Goal: Task Accomplishment & Management: Complete application form

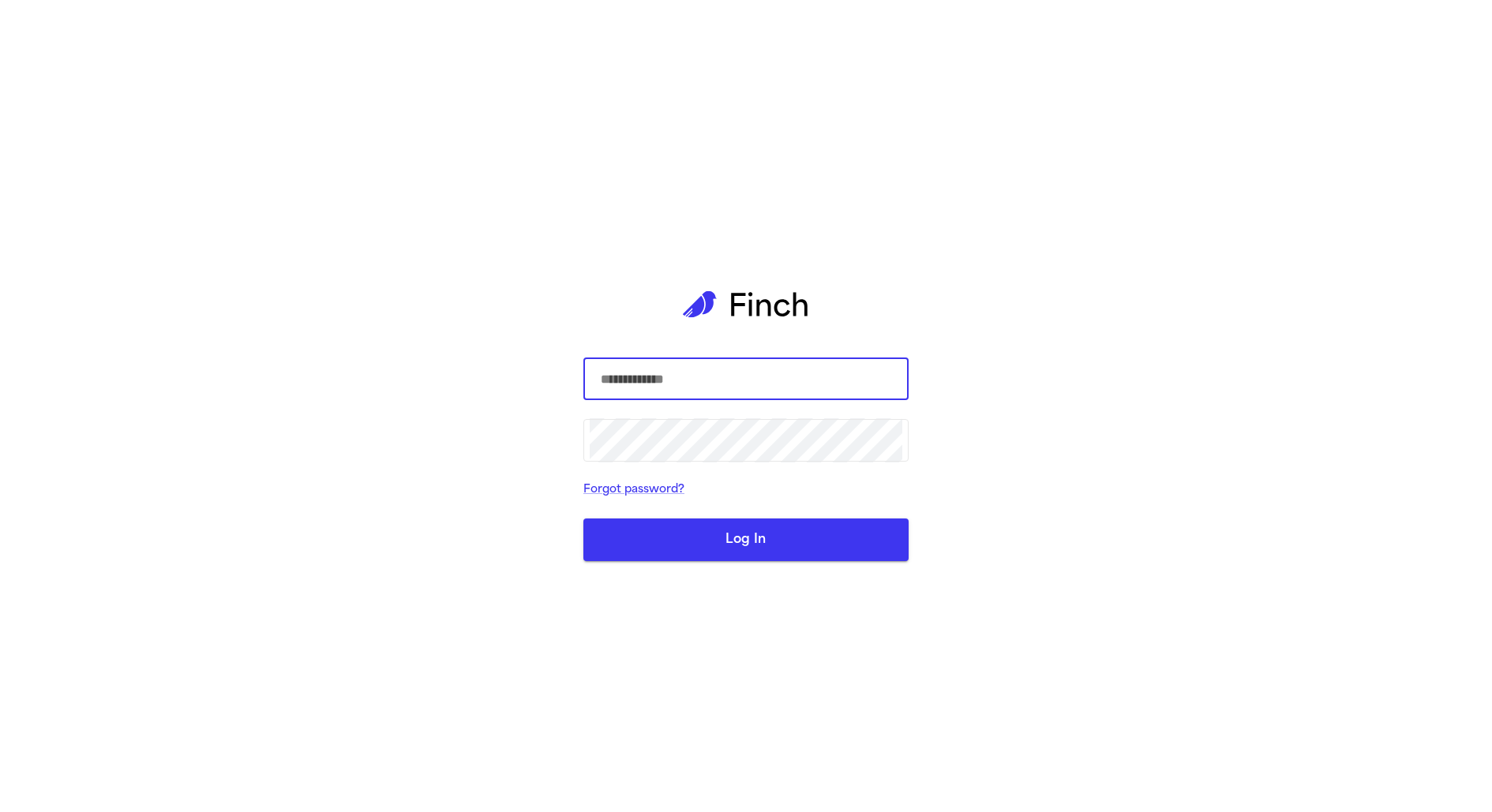
click at [727, 364] on input "text" at bounding box center [746, 379] width 313 height 44
click at [165, 139] on div "​ ​ Forgot password? Log In" at bounding box center [746, 406] width 1492 height 812
click at [897, 283] on div "​ ​ Forgot password? Log In" at bounding box center [746, 406] width 325 height 812
click at [797, 385] on input "text" at bounding box center [746, 379] width 313 height 44
click at [0, 811] on com-1password-button at bounding box center [0, 812] width 0 height 0
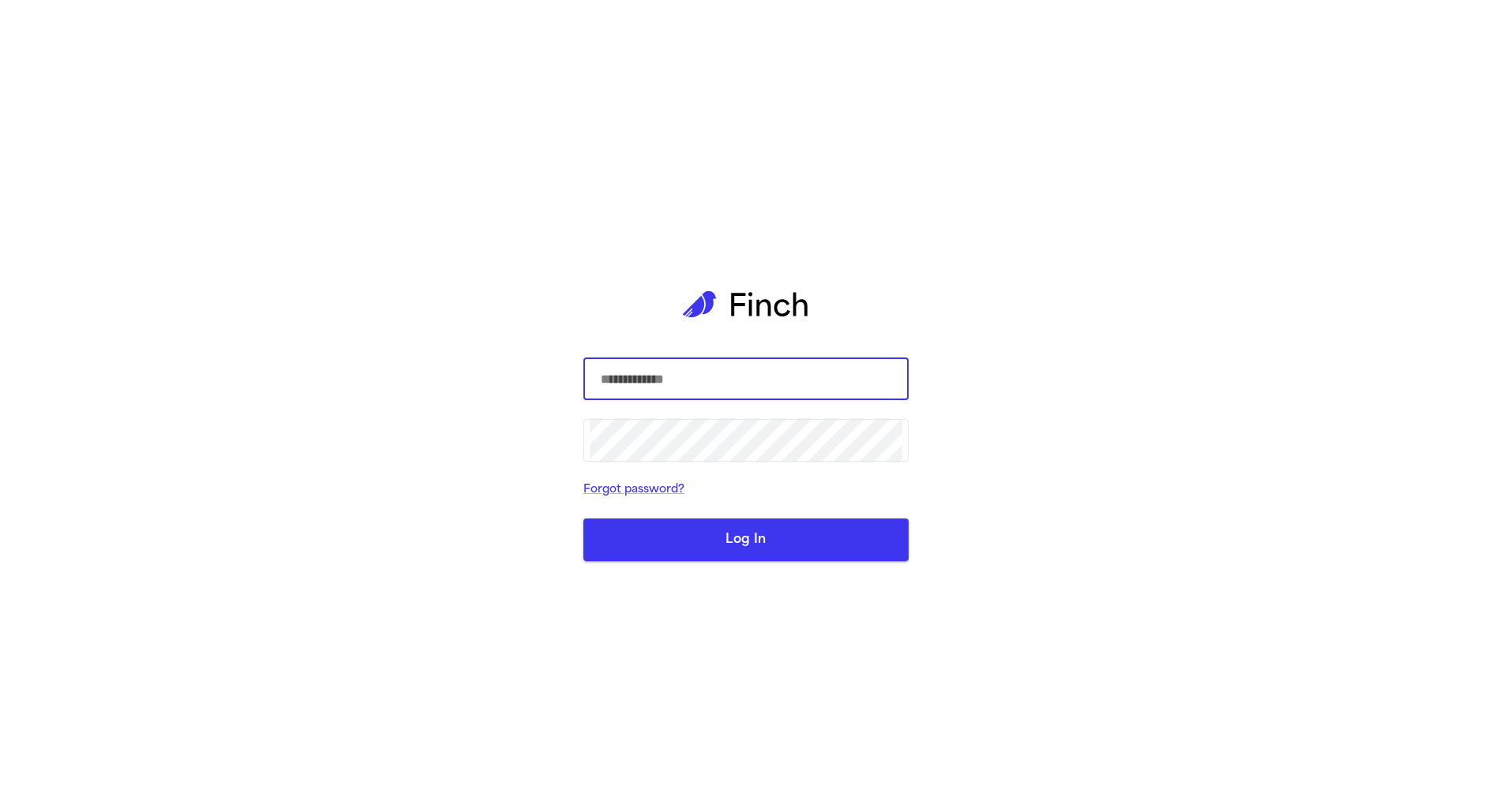
type input "**********"
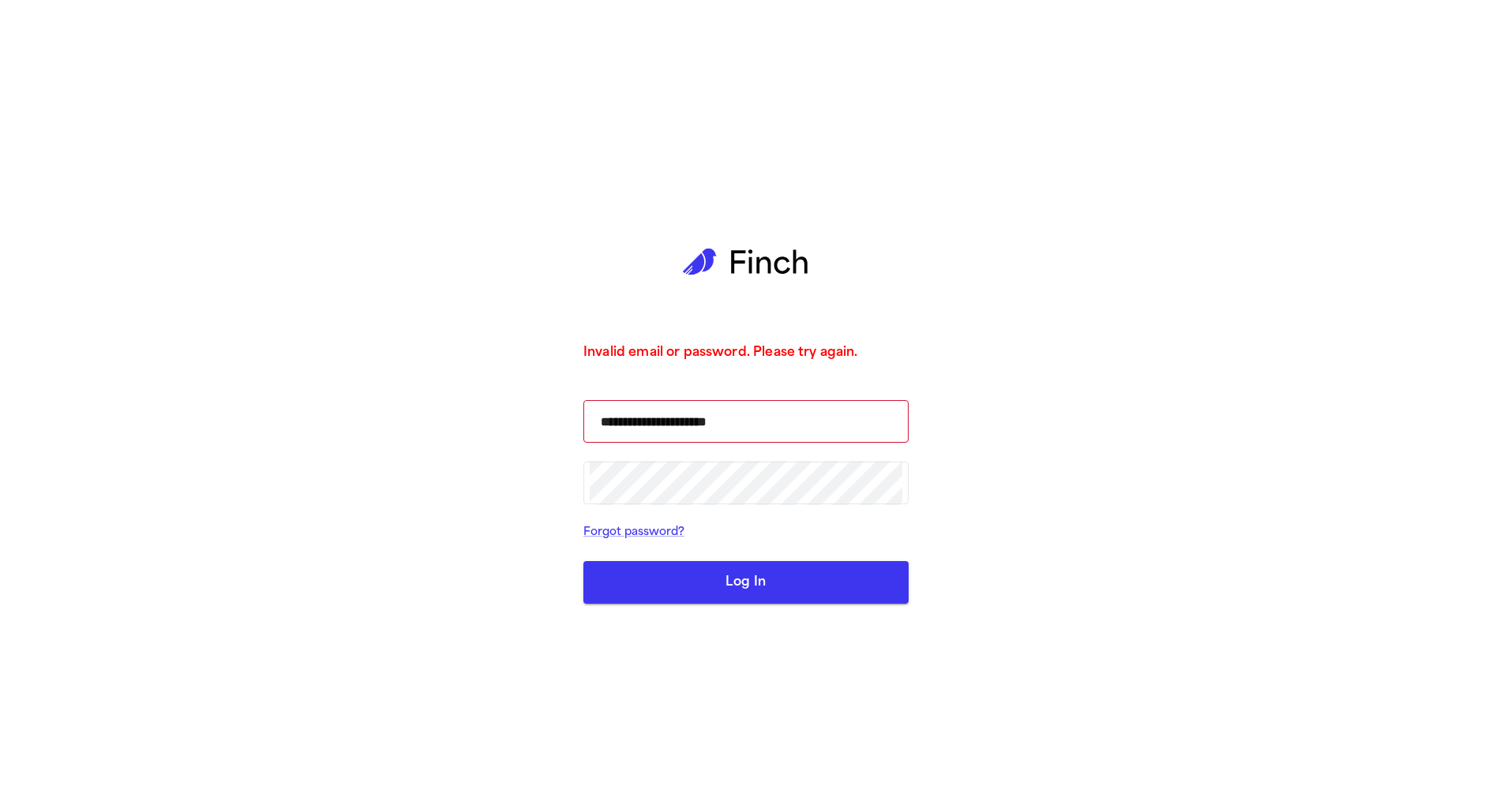
click at [685, 578] on button "Log In" at bounding box center [746, 582] width 325 height 42
click at [366, 514] on div "**********" at bounding box center [746, 406] width 1492 height 812
click at [665, 441] on input "**********" at bounding box center [746, 421] width 313 height 44
click at [741, 522] on form "**********" at bounding box center [746, 502] width 325 height 204
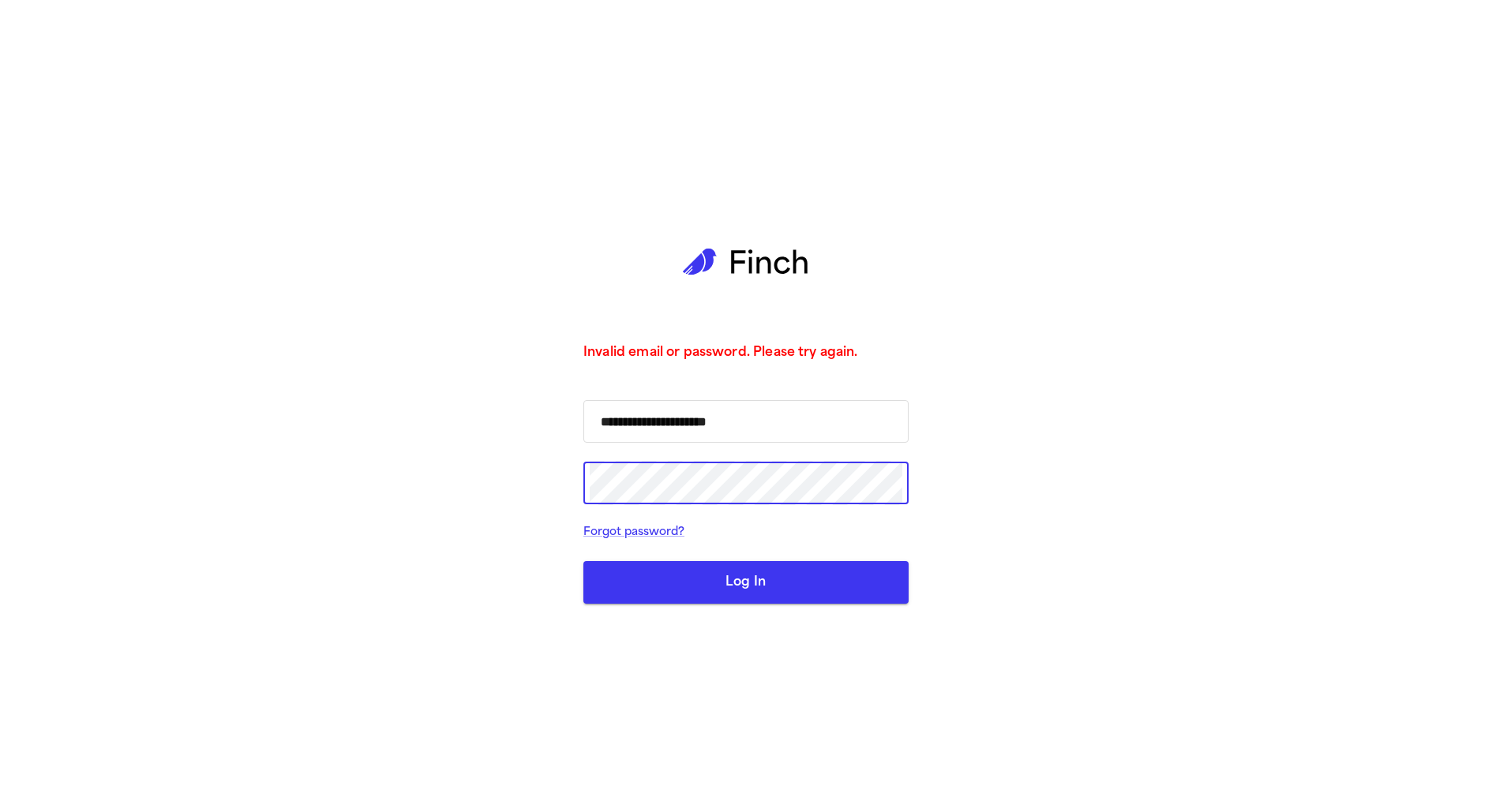
click at [780, 435] on input "**********" at bounding box center [746, 421] width 313 height 44
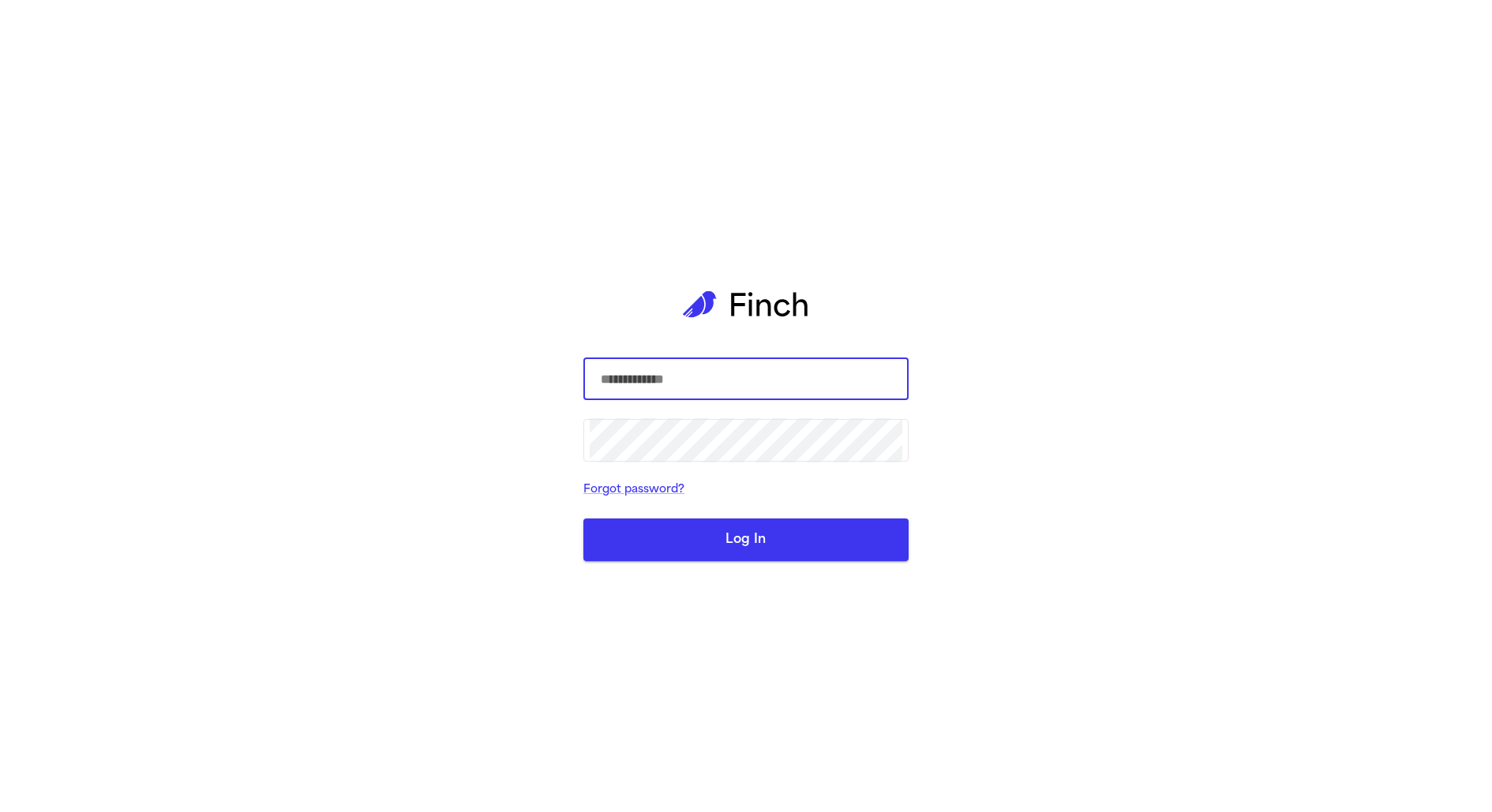
type input "**********"
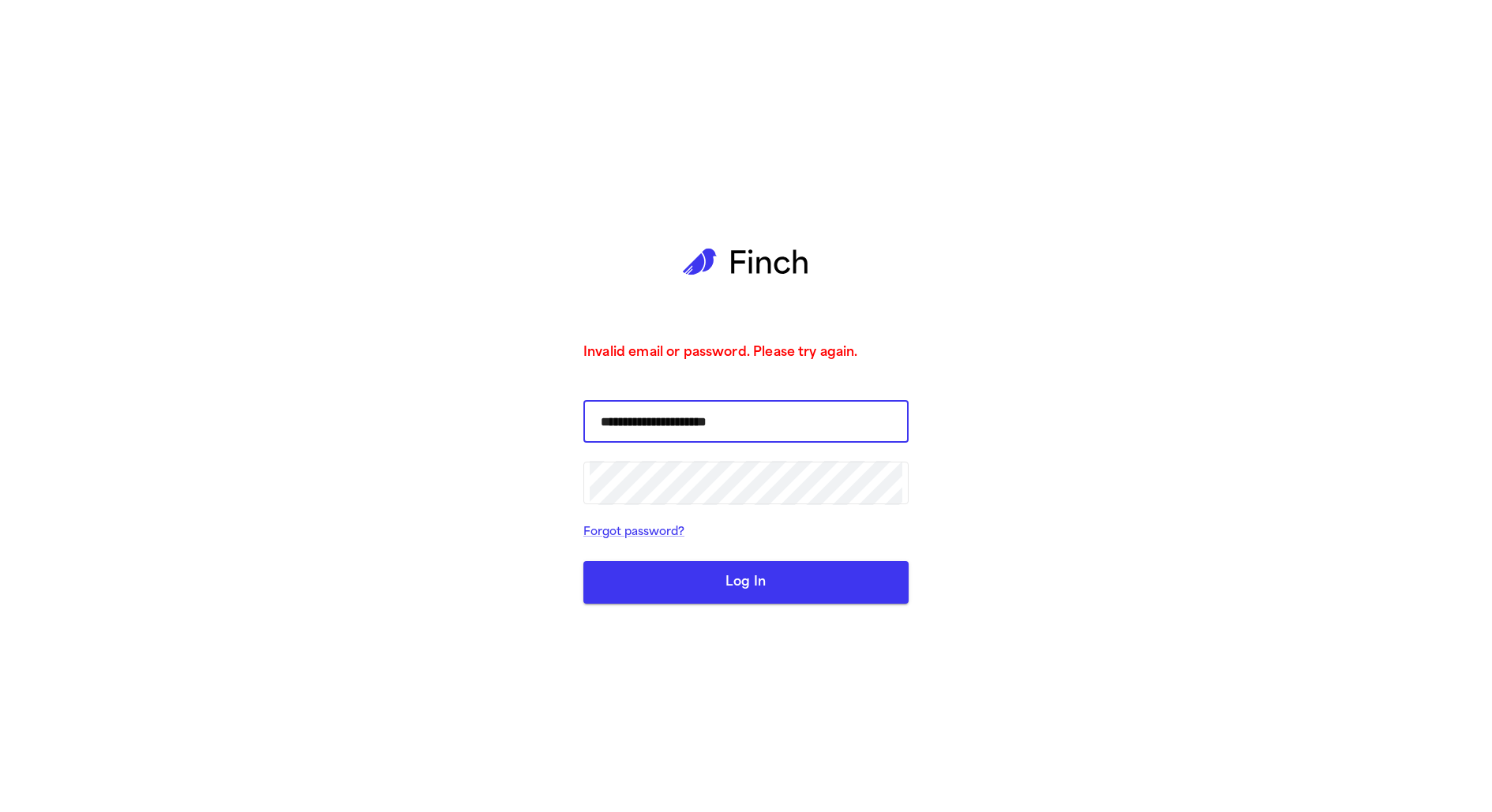
click at [748, 426] on input "**********" at bounding box center [746, 421] width 313 height 44
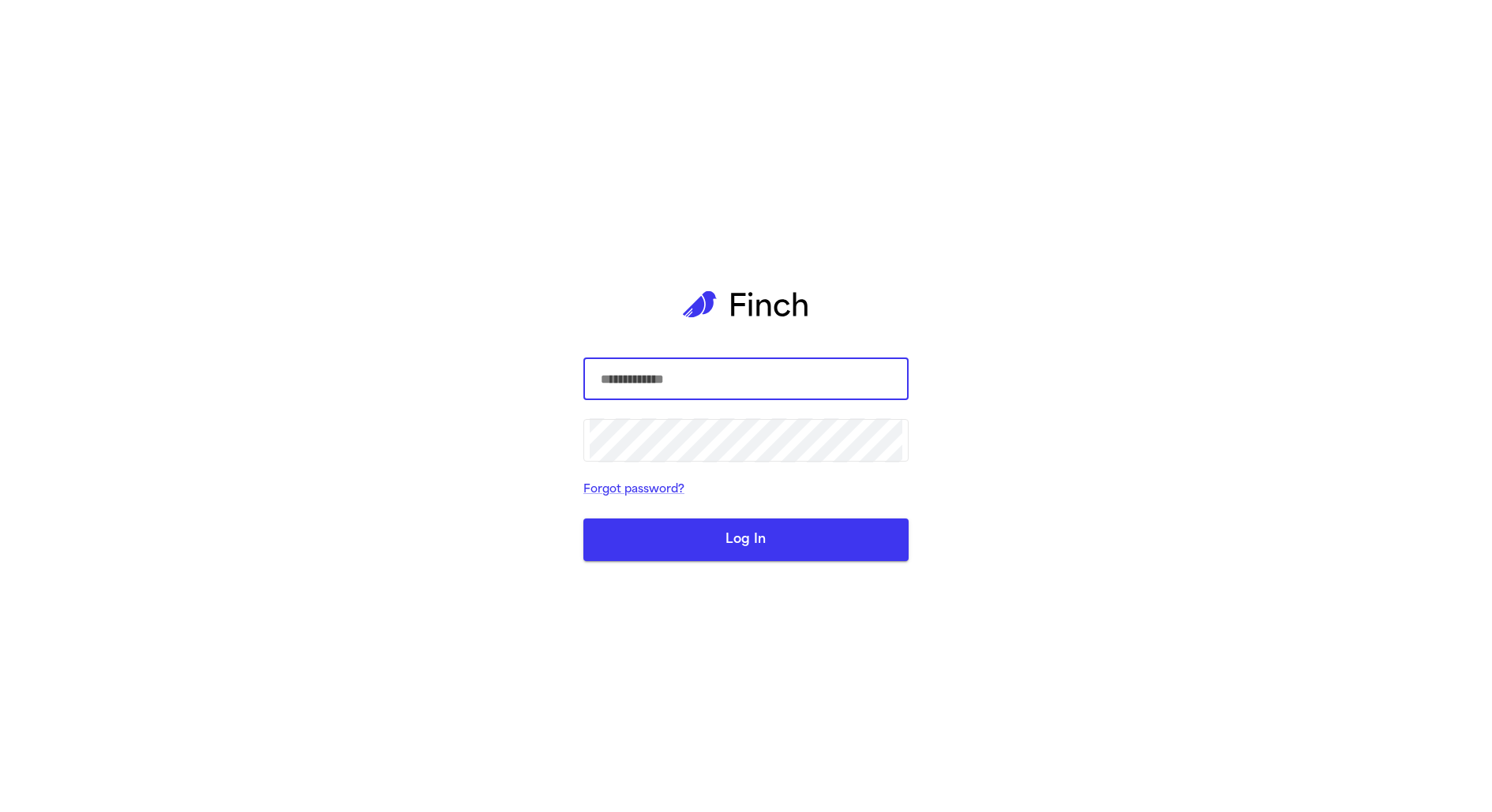
type input "**********"
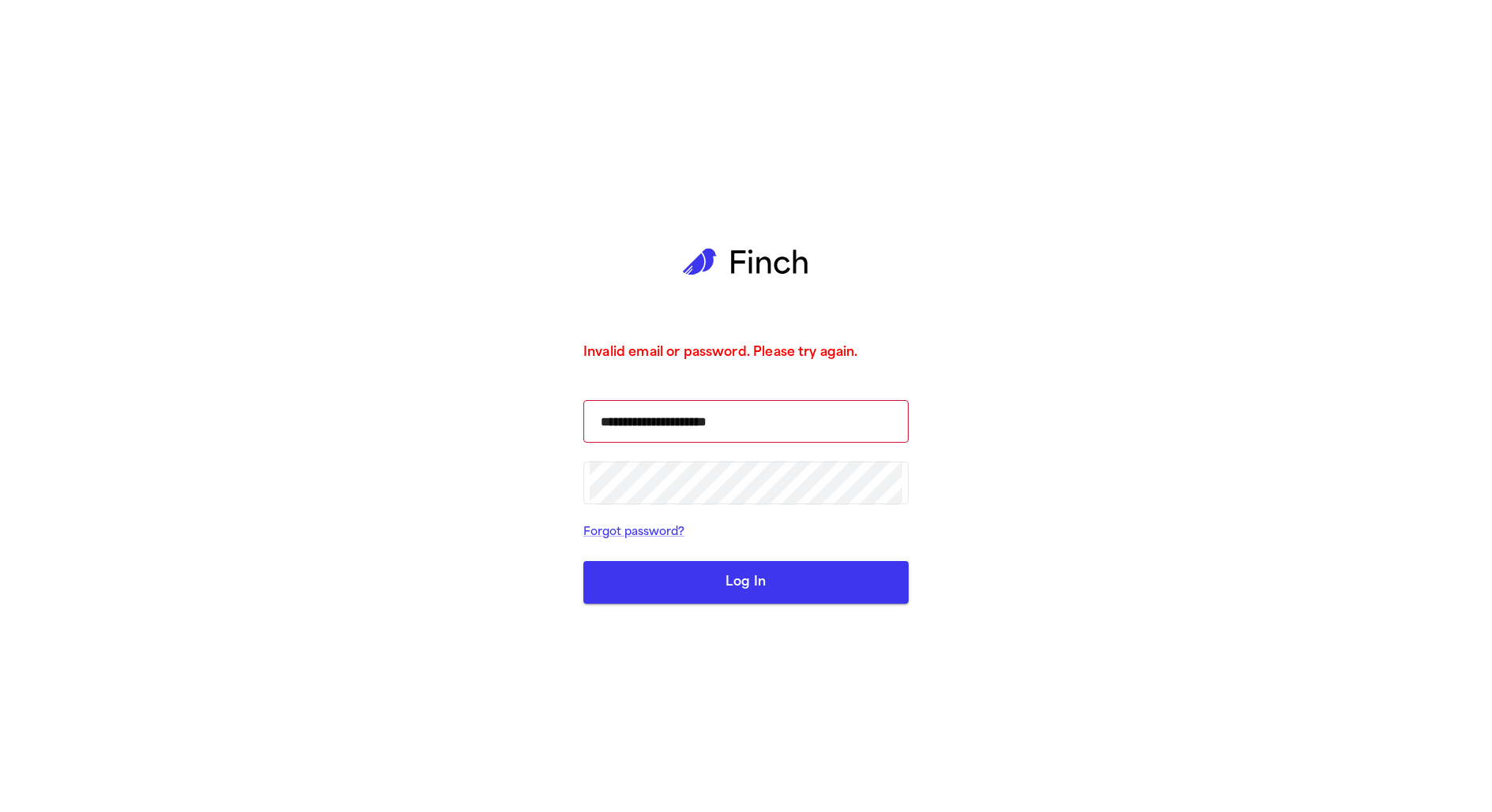
click at [809, 589] on button "Log In" at bounding box center [746, 582] width 325 height 42
click at [702, 588] on button "Log In" at bounding box center [746, 582] width 325 height 42
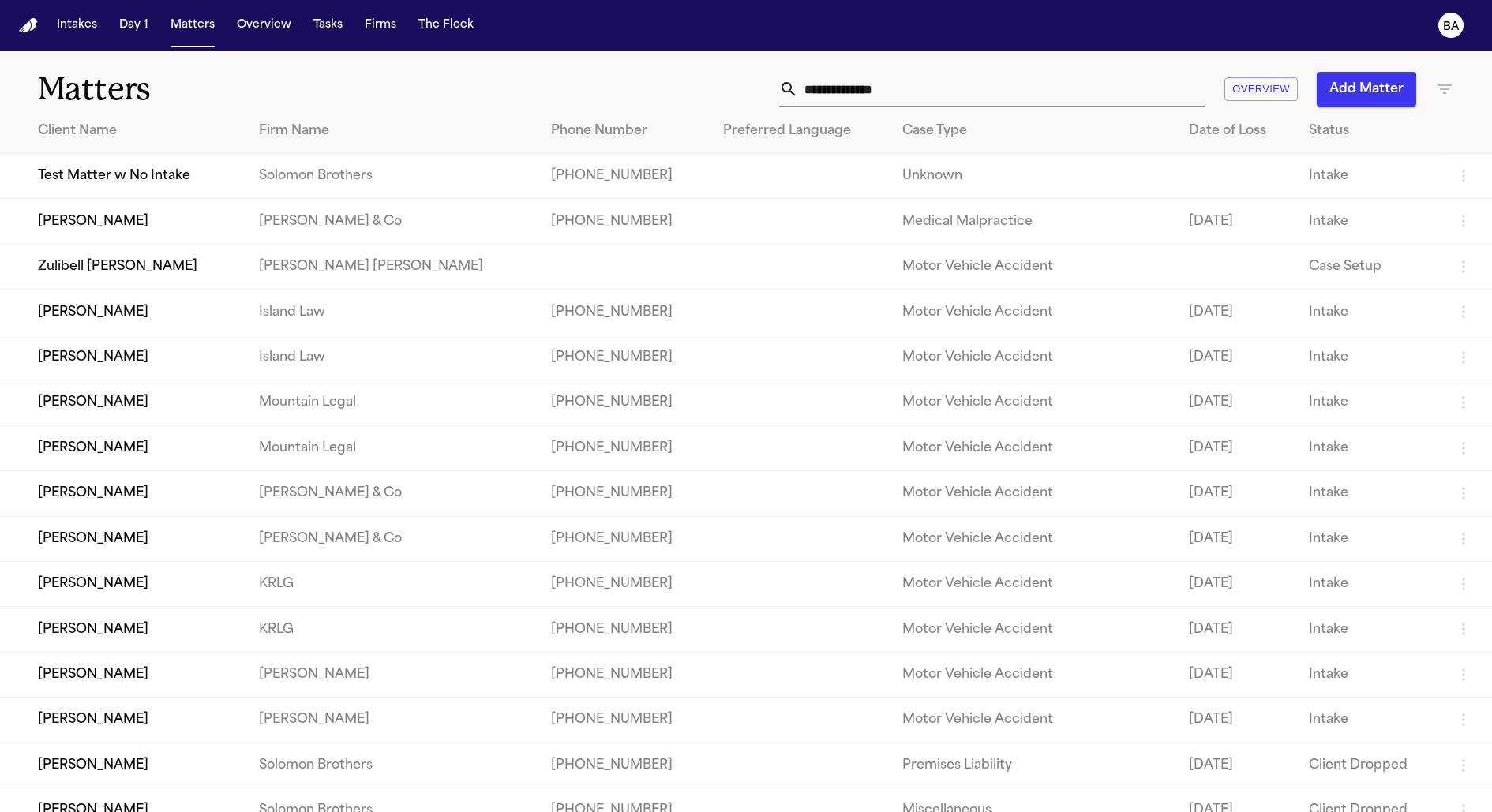
scroll to position [469, 0]
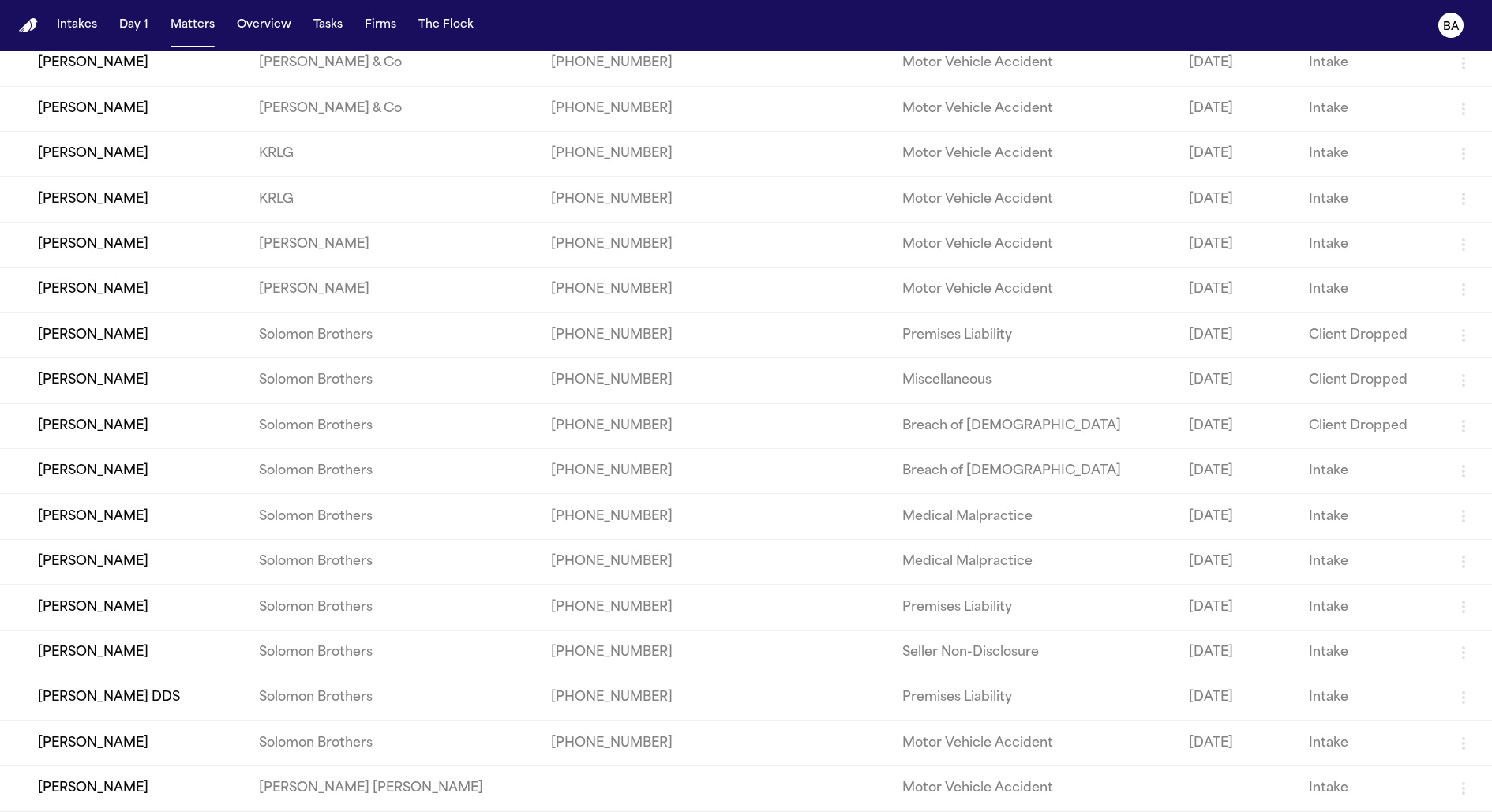
click at [116, 500] on td "Alex Gomez" at bounding box center [123, 517] width 246 height 45
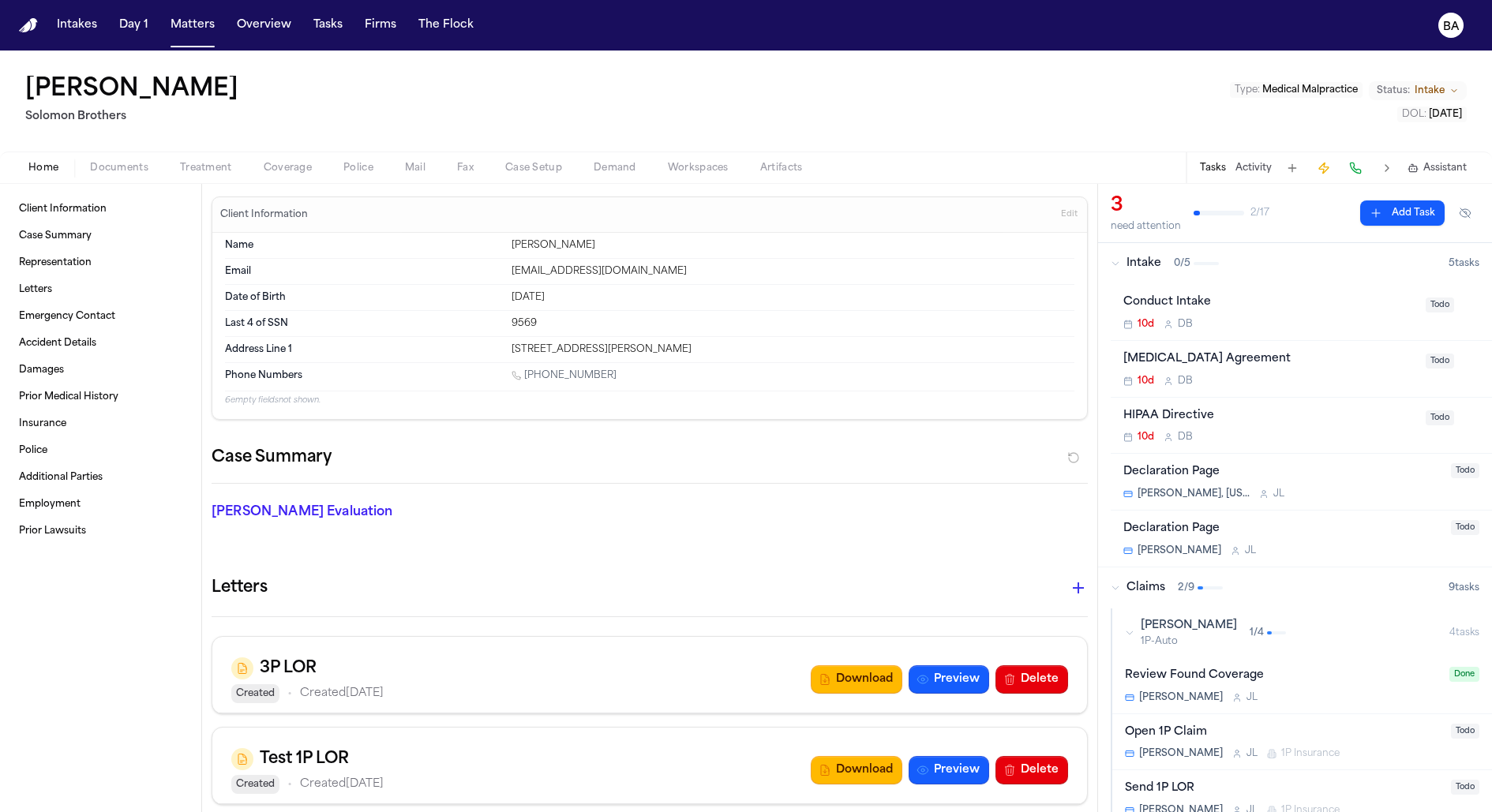
click at [279, 165] on span "Coverage" at bounding box center [287, 167] width 48 height 12
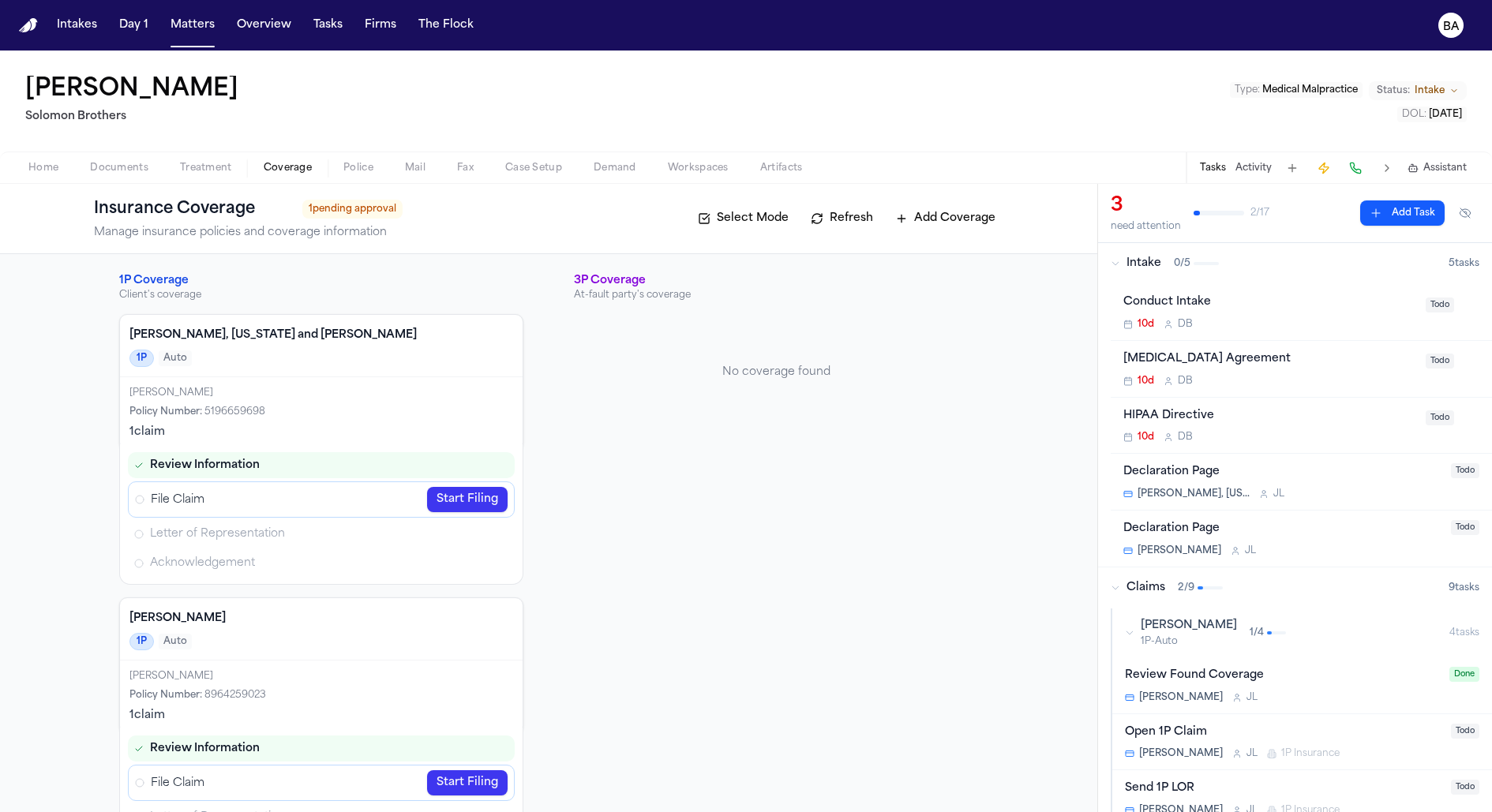
click at [456, 505] on link "Start Filing" at bounding box center [467, 499] width 81 height 25
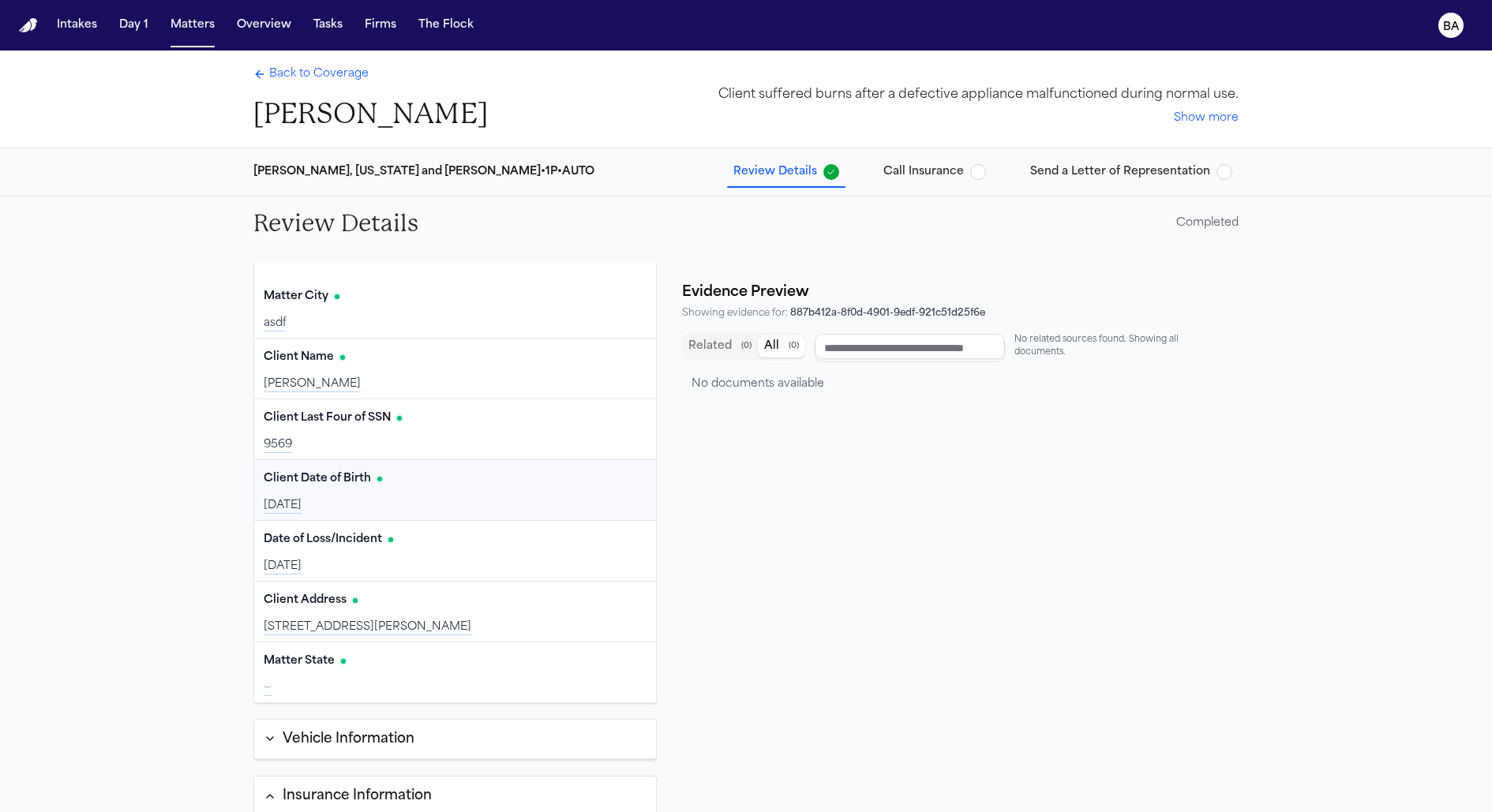
scroll to position [79, 0]
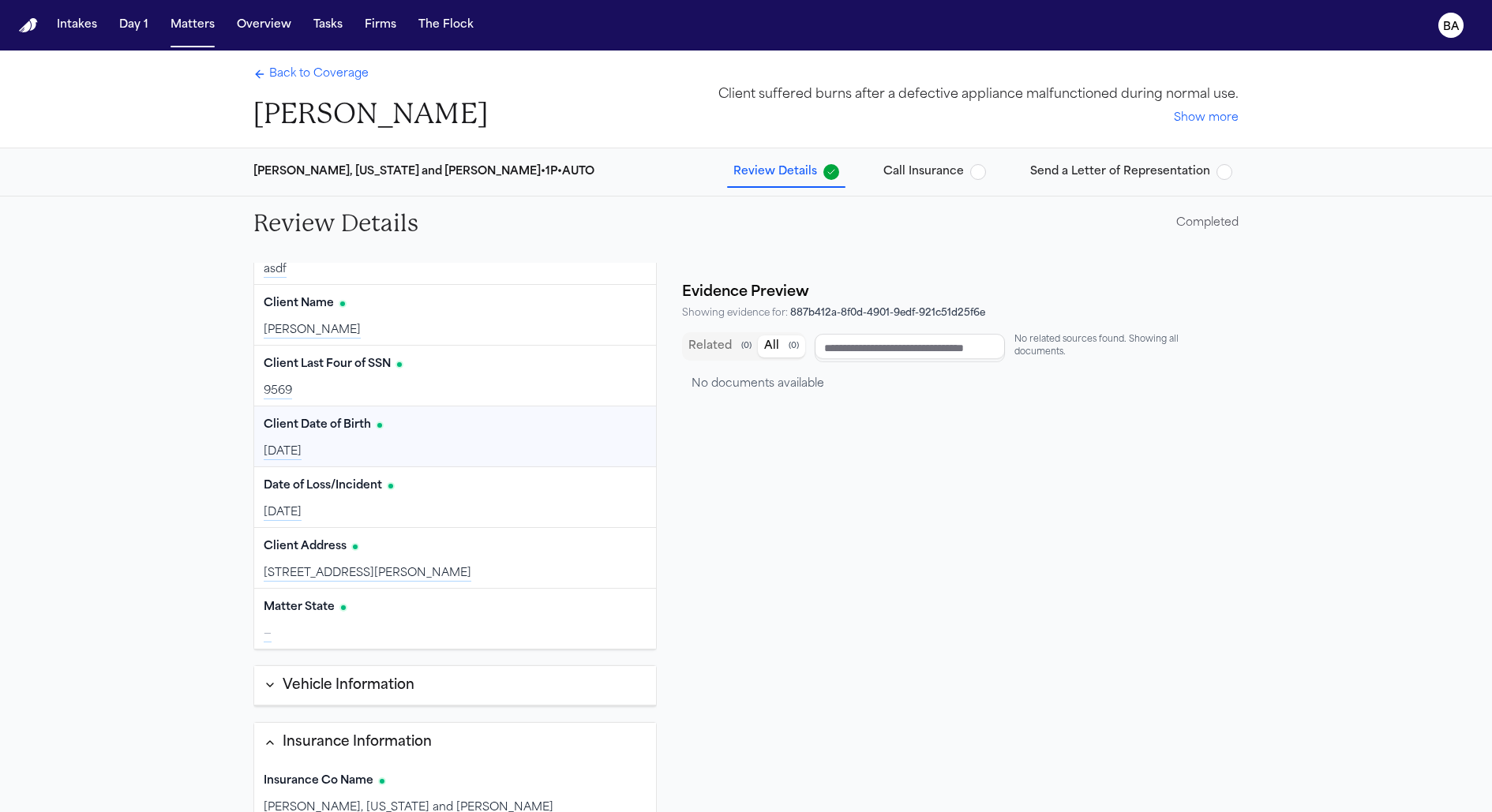
click at [1217, 224] on div "Completed" at bounding box center [1207, 223] width 62 height 16
click at [936, 169] on span "Call Insurance" at bounding box center [924, 172] width 81 height 16
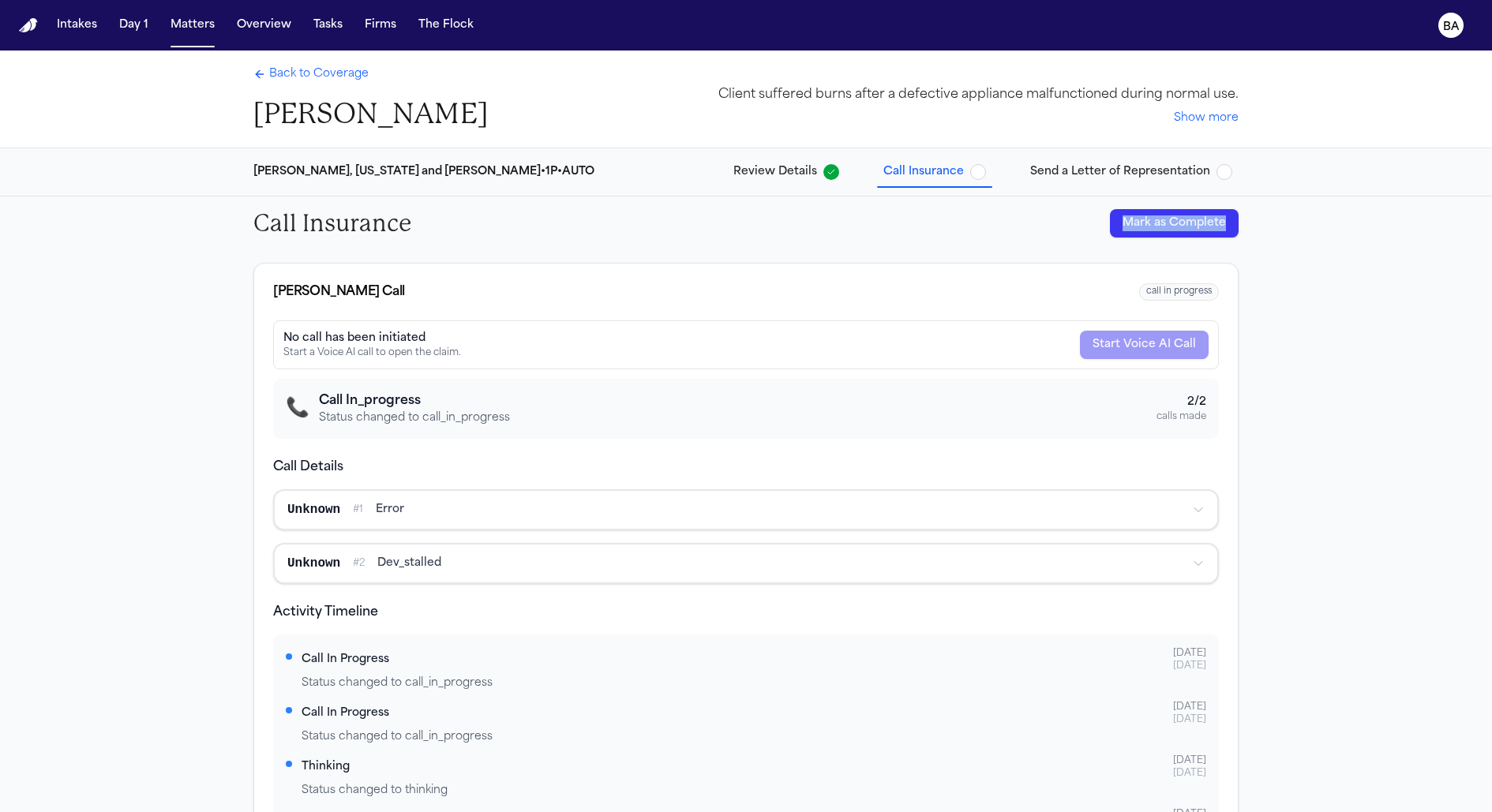
click at [1076, 176] on span "Send a Letter of Representation" at bounding box center [1120, 172] width 180 height 16
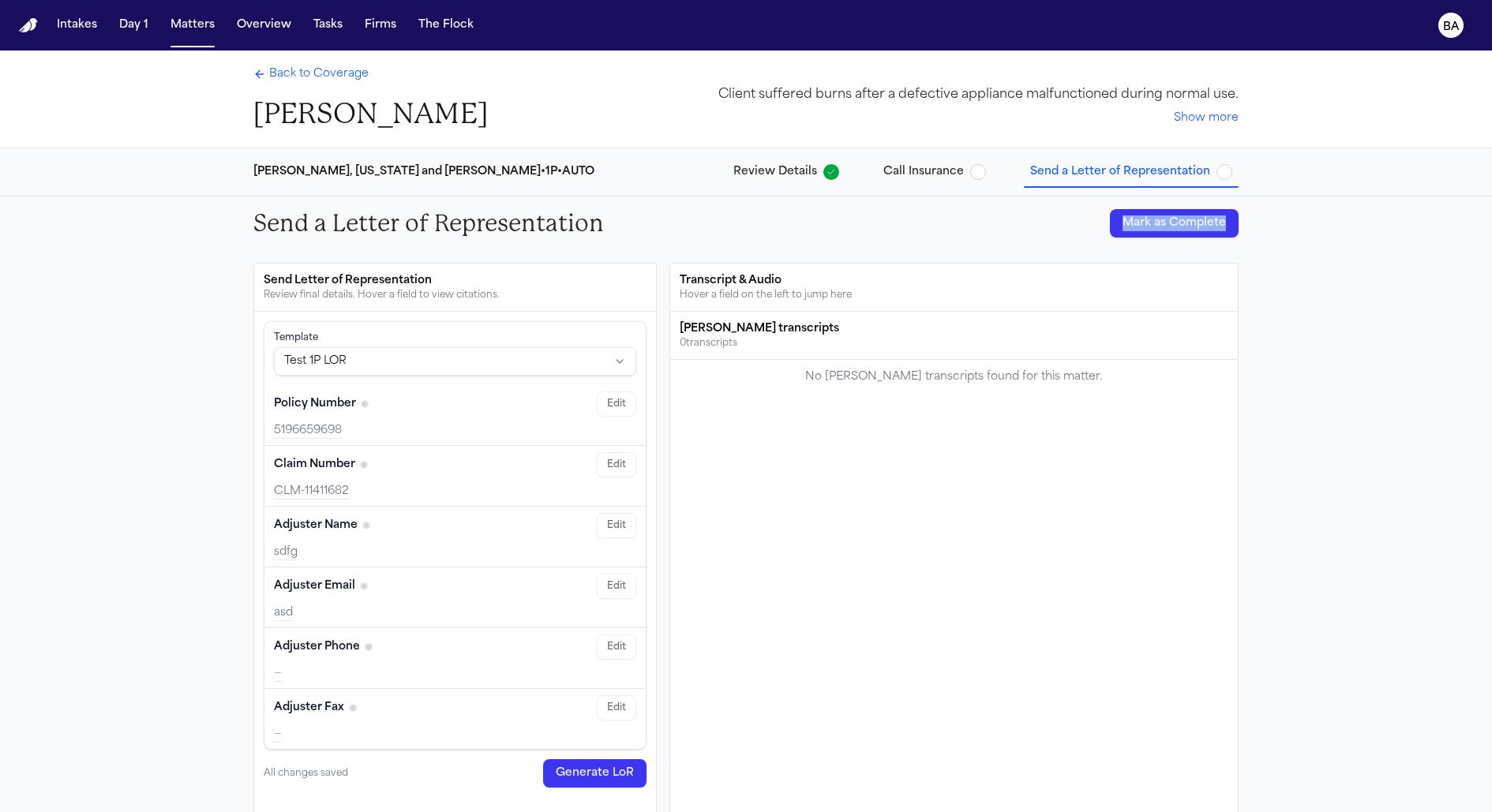
click at [934, 169] on span "Call Insurance" at bounding box center [924, 172] width 81 height 16
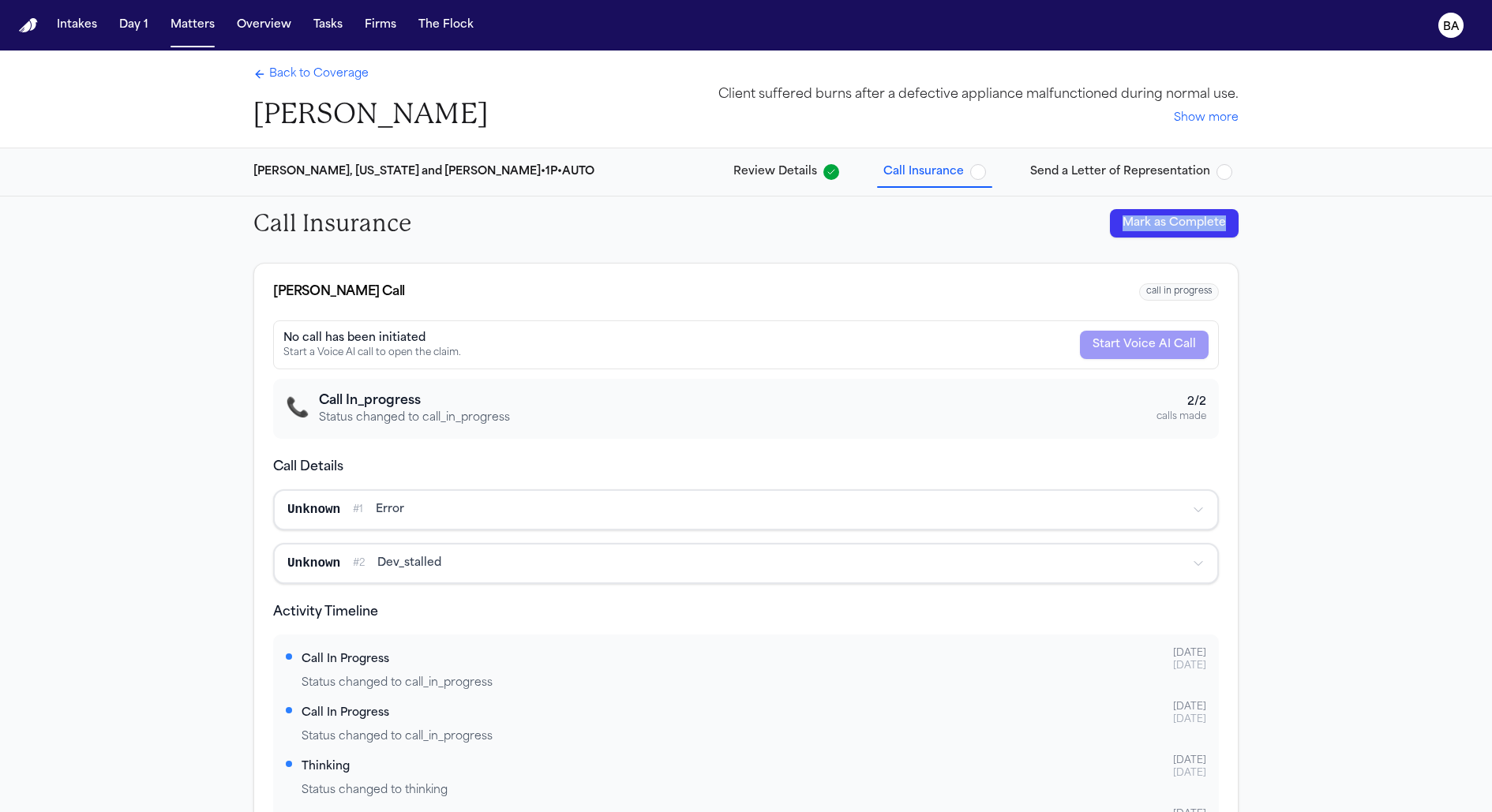
click at [1105, 159] on button "Send a Letter of Representation" at bounding box center [1131, 172] width 214 height 28
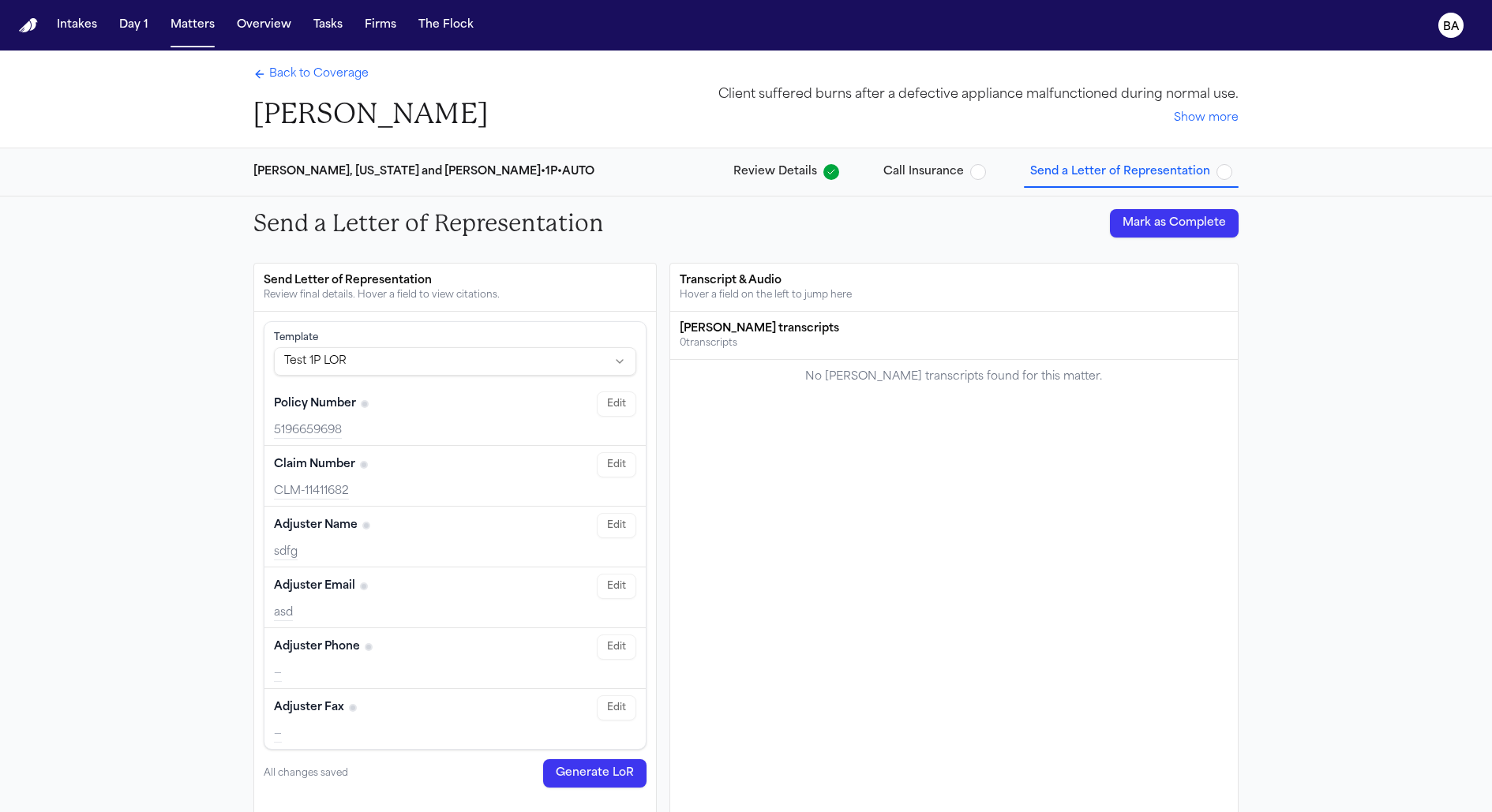
click at [936, 369] on div "No Bland transcripts found for this matter." at bounding box center [954, 377] width 549 height 16
click at [46, 205] on div "Send a Letter of Representation Mark as Complete" at bounding box center [746, 223] width 1492 height 54
click at [920, 172] on span "Call Insurance" at bounding box center [924, 172] width 81 height 16
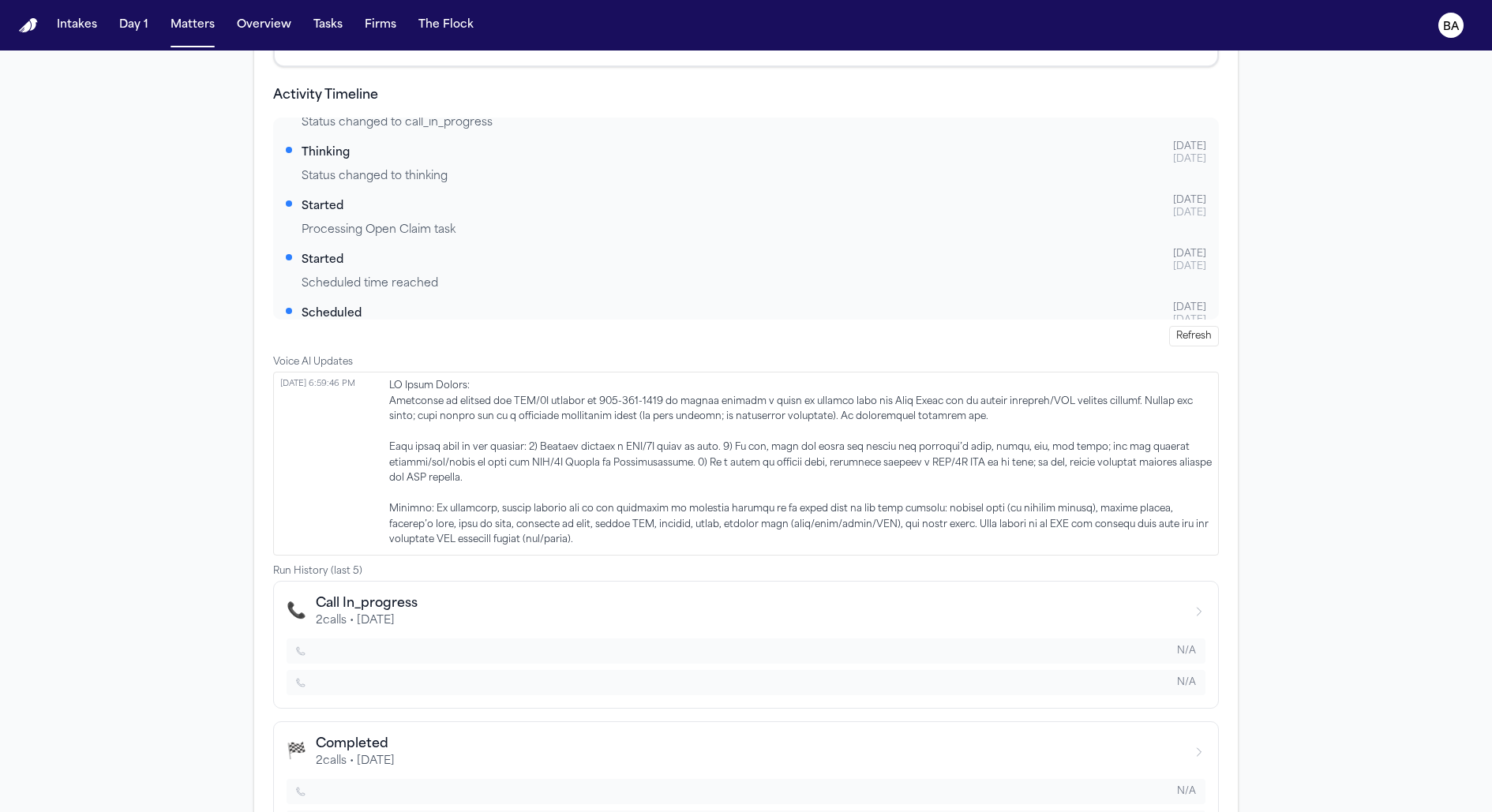
scroll to position [579, 0]
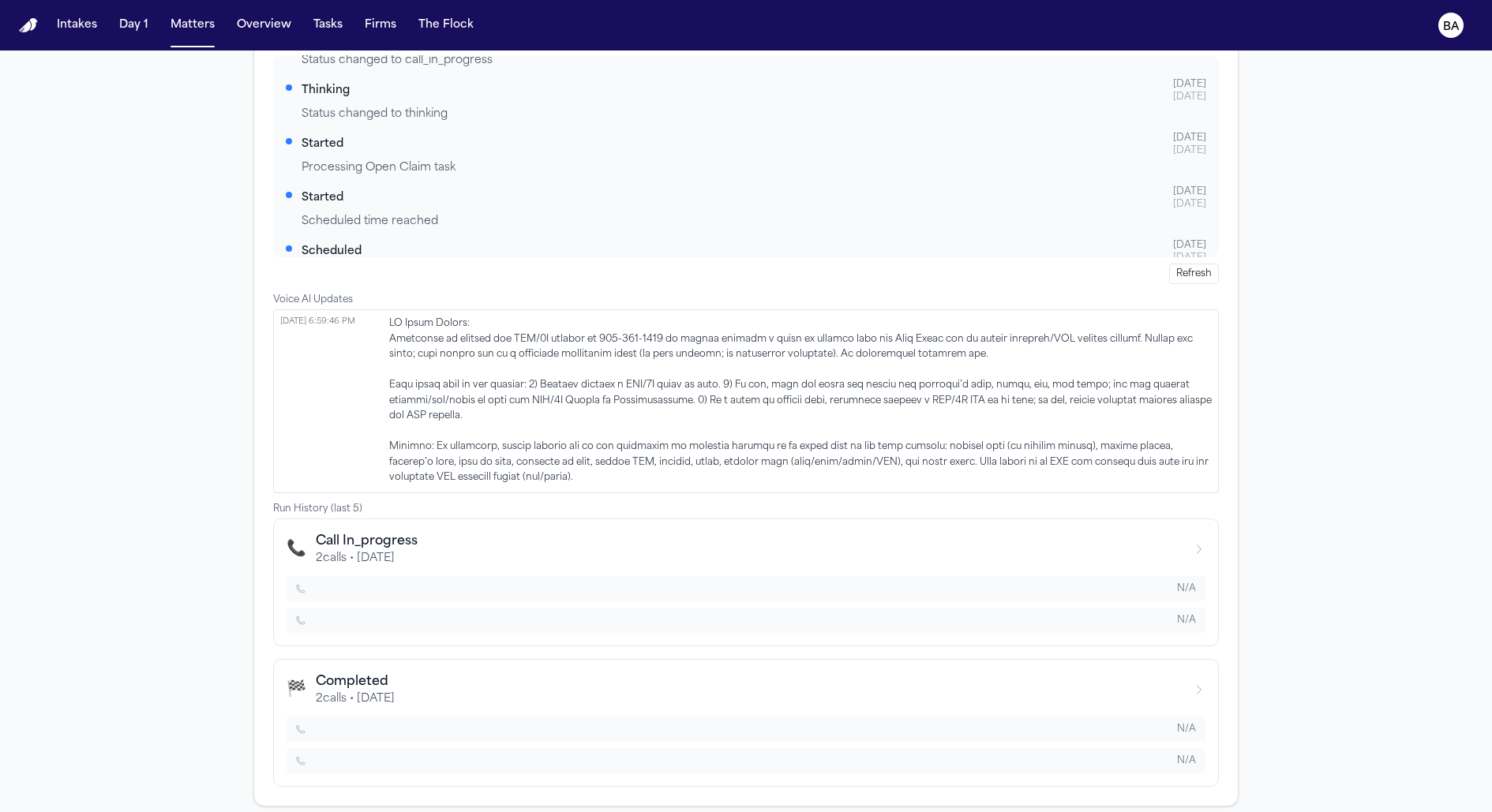
click at [410, 608] on div "N/A" at bounding box center [746, 620] width 919 height 25
click at [448, 560] on button "📞 Call In_progress 2 calls • 8/21/2025 N/A N/A" at bounding box center [746, 583] width 946 height 128
drag, startPoint x: 1037, startPoint y: 554, endPoint x: 1170, endPoint y: 540, distance: 133.7
click at [1061, 554] on div "📞 Call In_progress 2 calls • 8/21/2025" at bounding box center [746, 549] width 919 height 35
drag, startPoint x: 1210, startPoint y: 539, endPoint x: 1189, endPoint y: 543, distance: 21.4
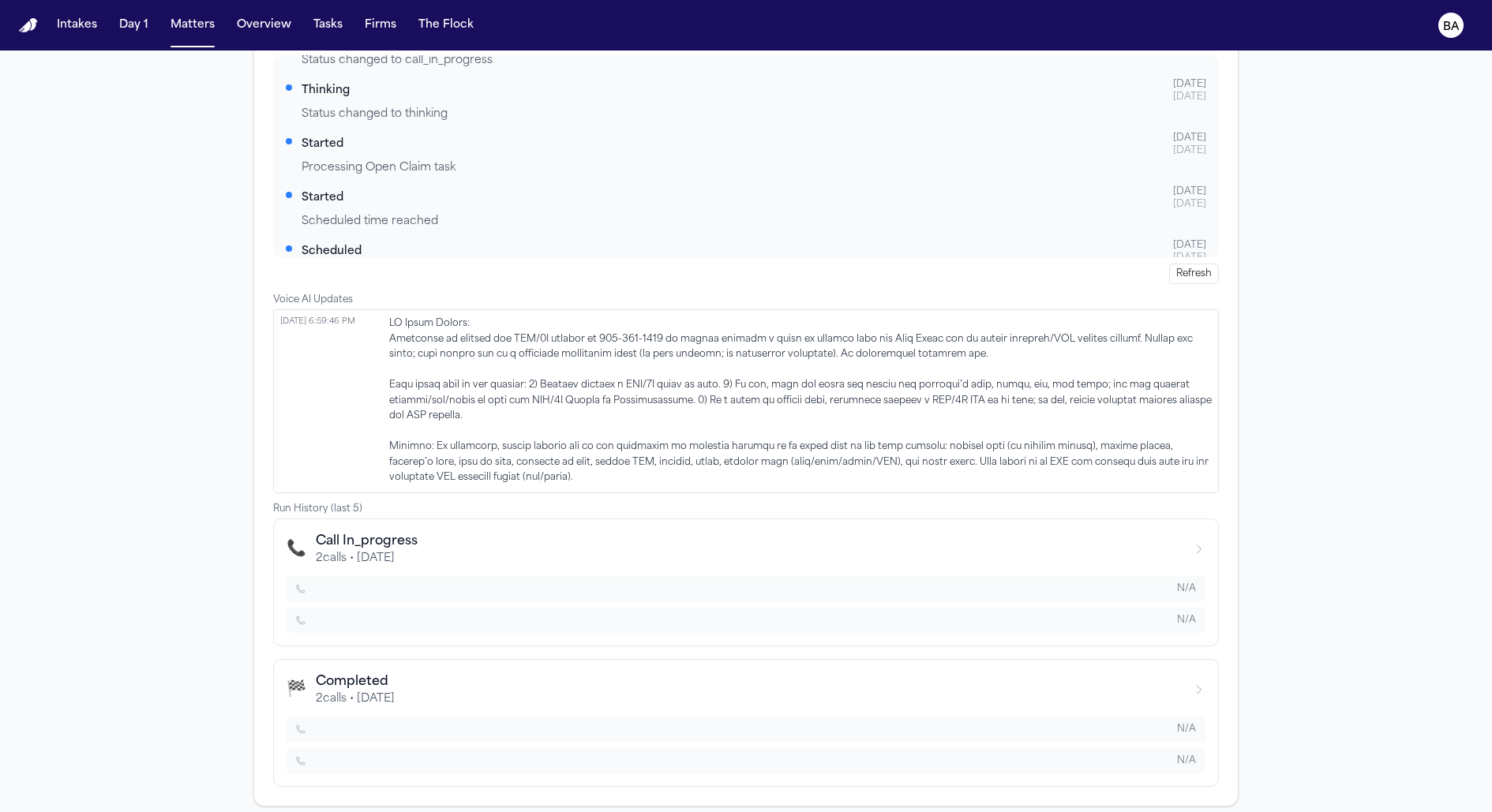
click at [1210, 539] on button "📞 Call In_progress 2 calls • 8/21/2025 N/A N/A" at bounding box center [746, 583] width 946 height 128
click at [1181, 546] on div "📞 Call In_progress 2 calls • 8/21/2025" at bounding box center [746, 549] width 919 height 35
click at [1186, 678] on div "🏁 Completed 2 calls • 8/21/2025" at bounding box center [746, 689] width 919 height 35
click at [1186, 676] on div "🏁 Completed 2 calls • 8/21/2025" at bounding box center [746, 689] width 919 height 35
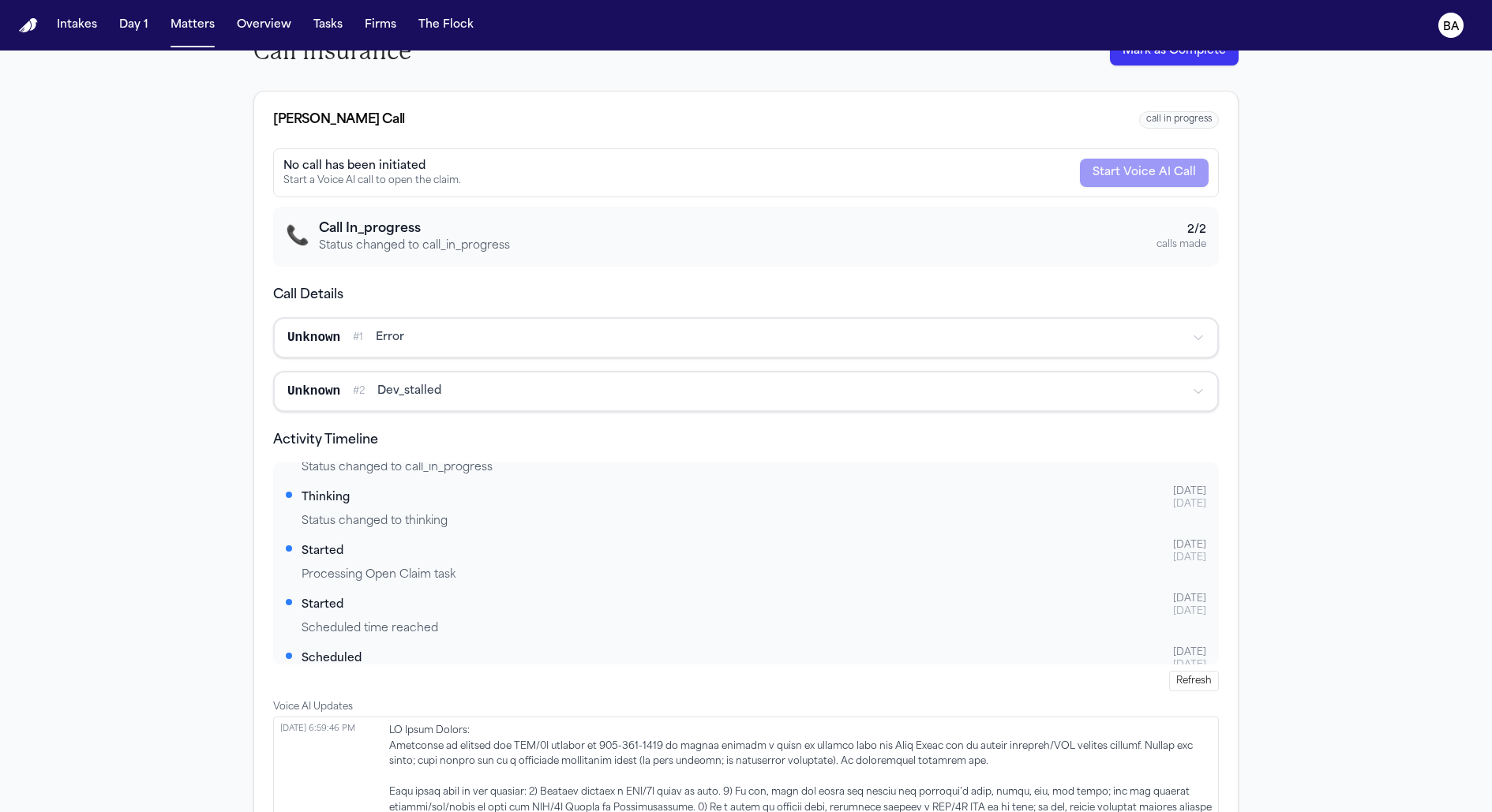
scroll to position [0, 0]
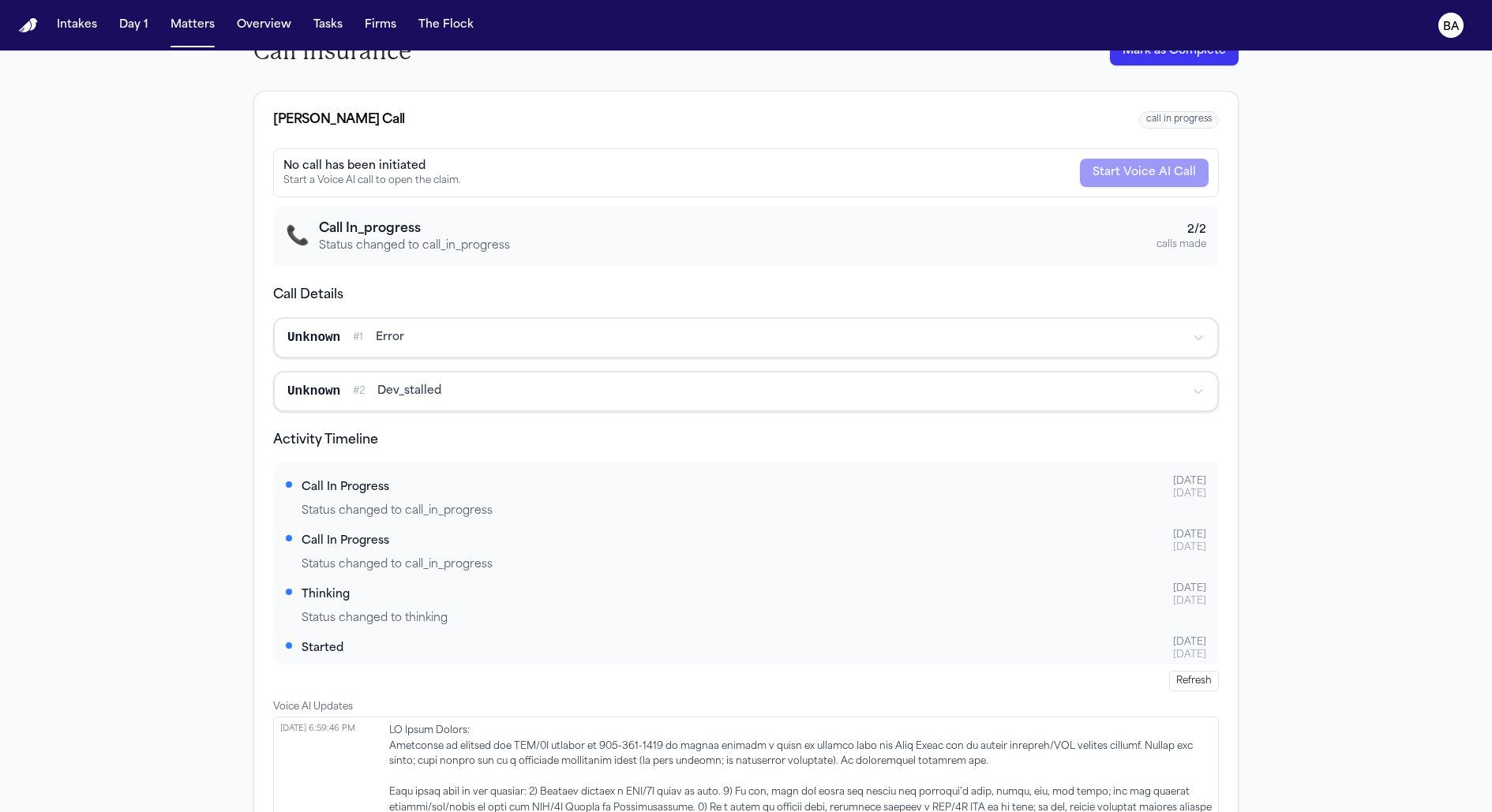
click at [555, 322] on button "Unknown # 1 error" at bounding box center [746, 337] width 943 height 38
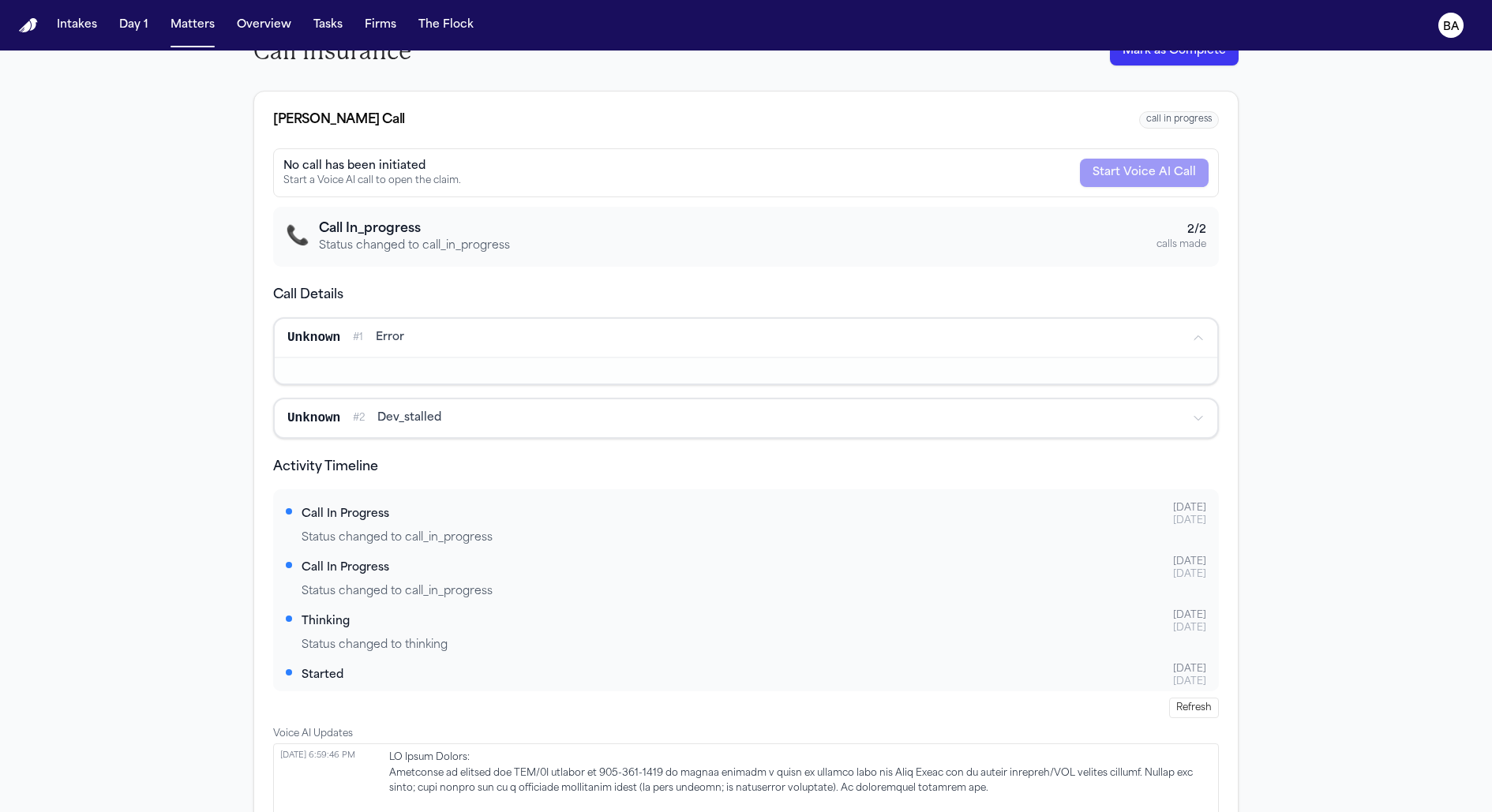
click at [474, 421] on div "Unknown # 2 dev_stalled" at bounding box center [733, 418] width 892 height 19
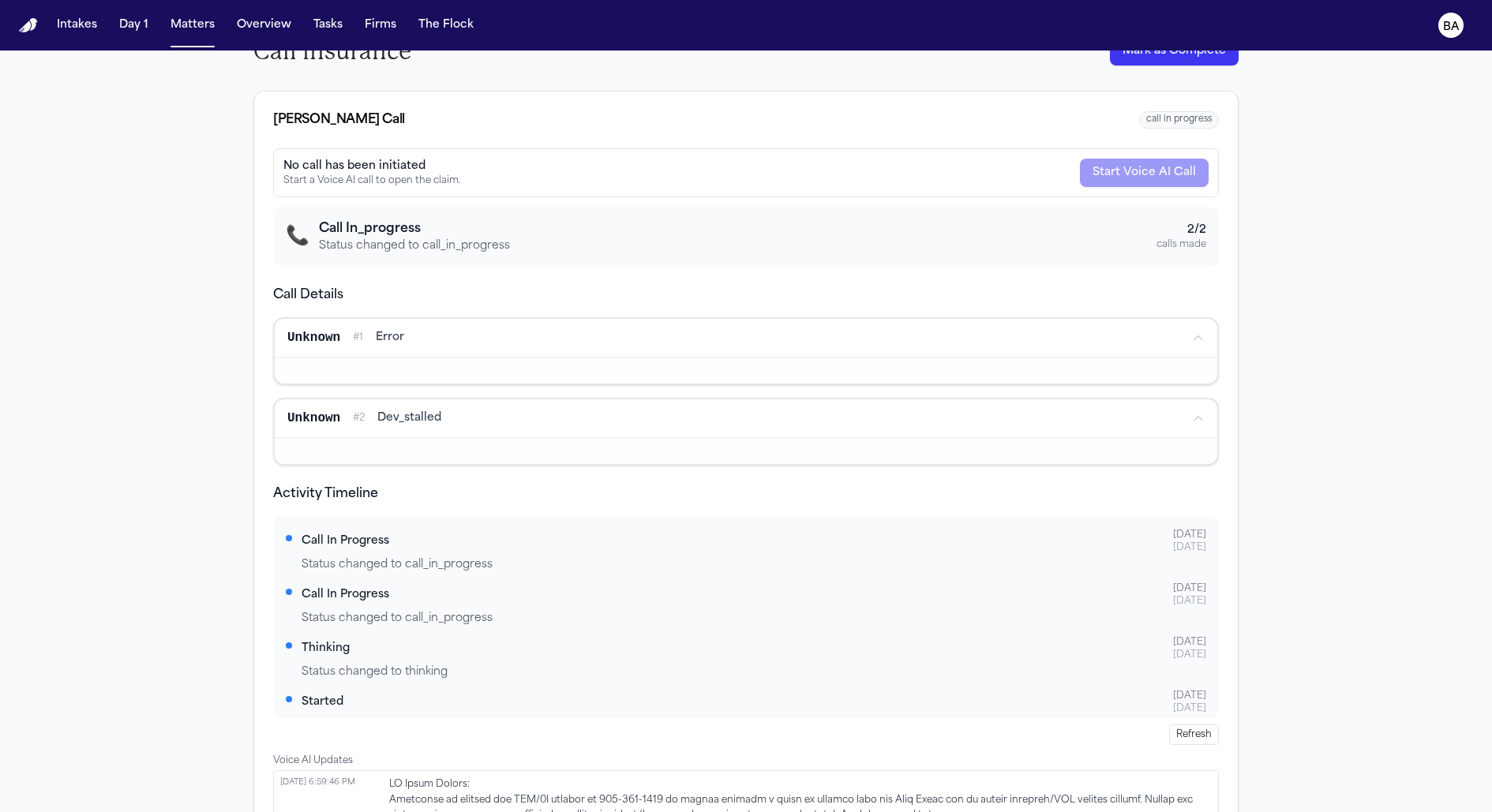
click at [474, 421] on div "Unknown # 2 dev_stalled" at bounding box center [733, 418] width 892 height 19
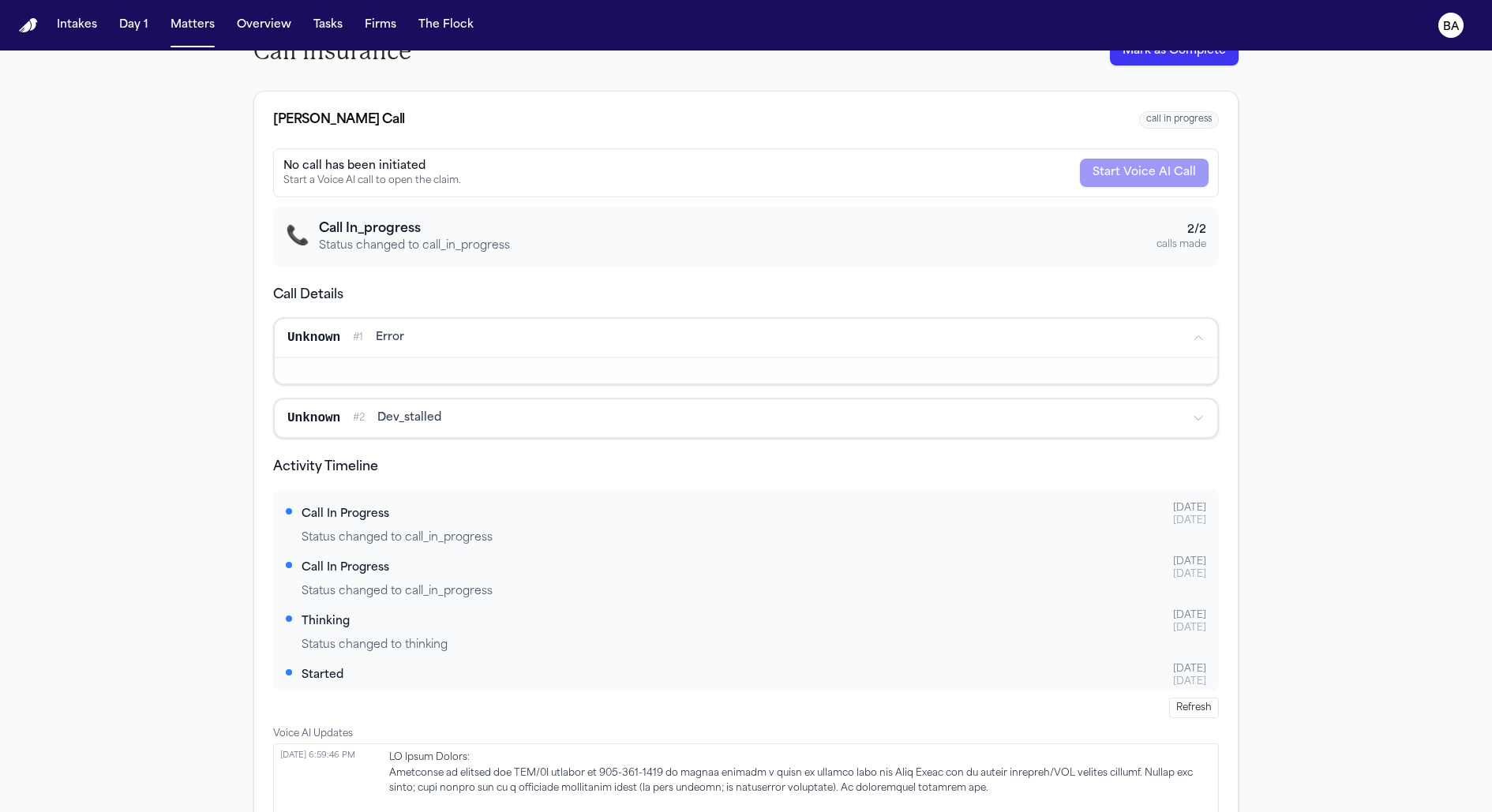
click at [485, 333] on div "Unknown # 1 error" at bounding box center [733, 337] width 892 height 19
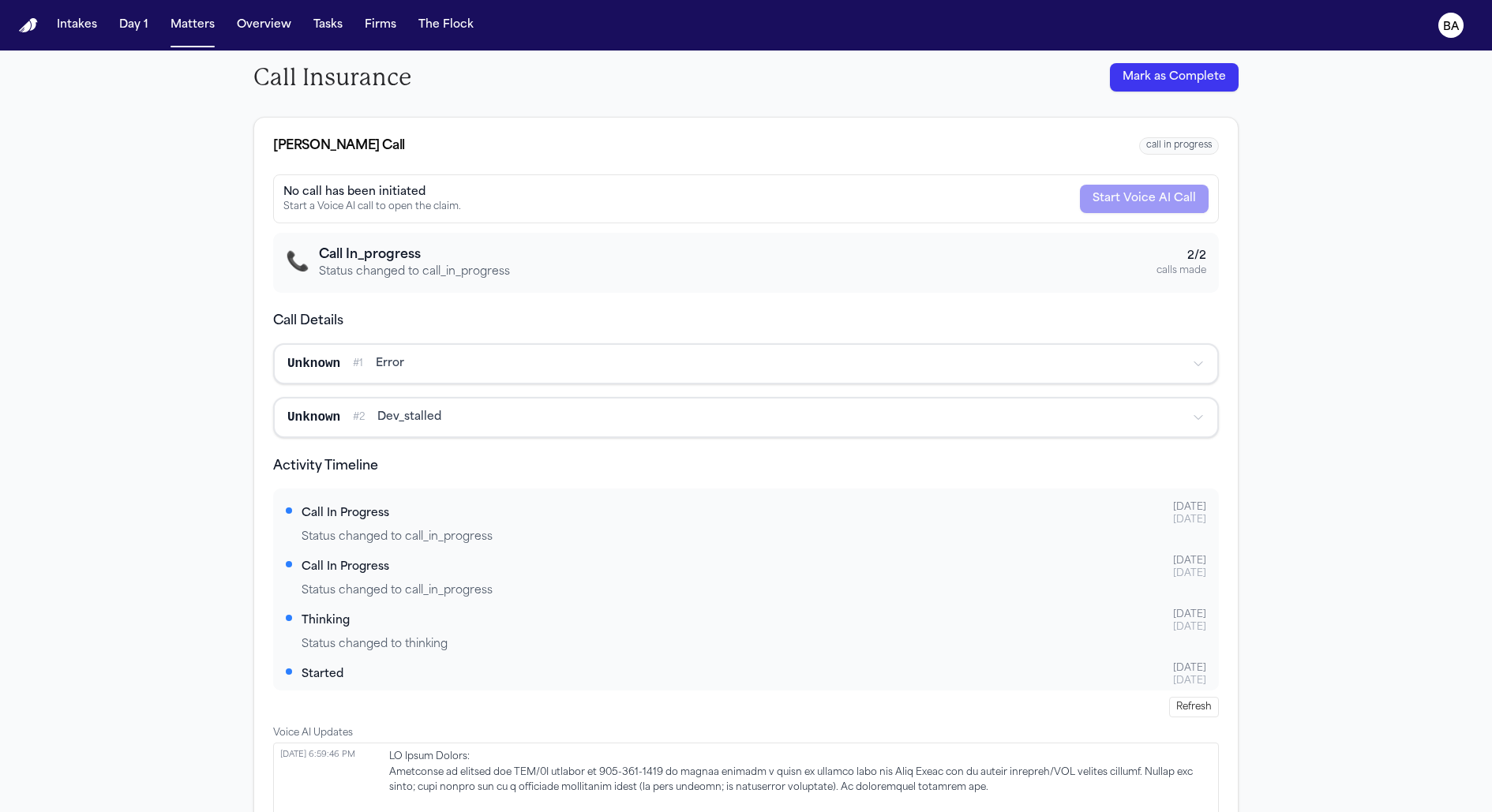
scroll to position [133, 0]
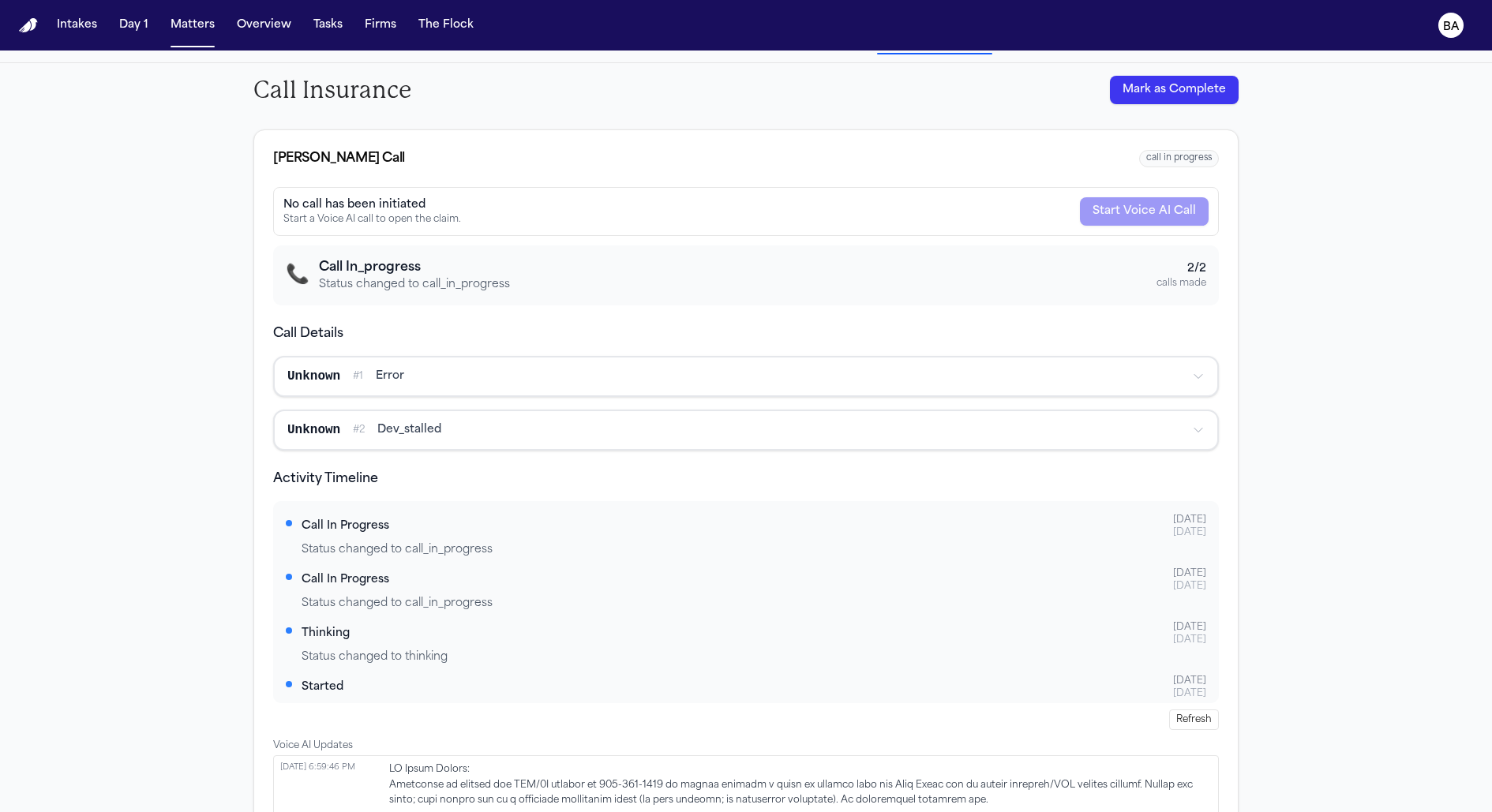
click at [507, 283] on div "📞 Call In_progress Status changed to call_in_progress 2 / 2 calls made" at bounding box center [746, 275] width 920 height 35
click at [1157, 157] on span "call in progress" at bounding box center [1179, 159] width 80 height 18
drag, startPoint x: 1195, startPoint y: 180, endPoint x: 1180, endPoint y: 190, distance: 18.0
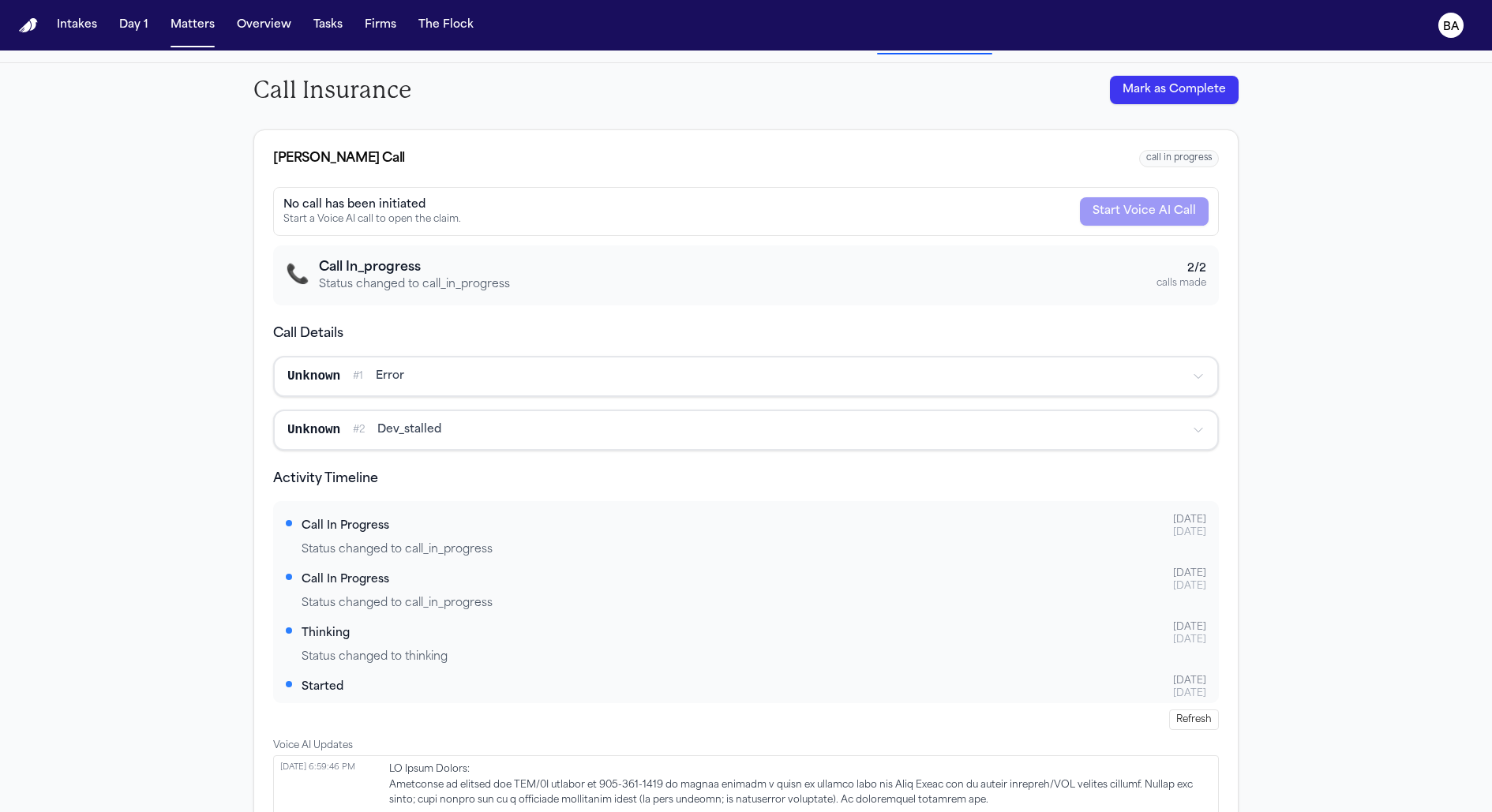
click at [1189, 184] on div "Bland Call call in progress No call has been initiated Start a Voice AI call to…" at bounding box center [746, 691] width 985 height 1123
click at [1164, 209] on div "No call has been initiated Start a Voice AI call to open the claim. Start Voice…" at bounding box center [746, 211] width 946 height 49
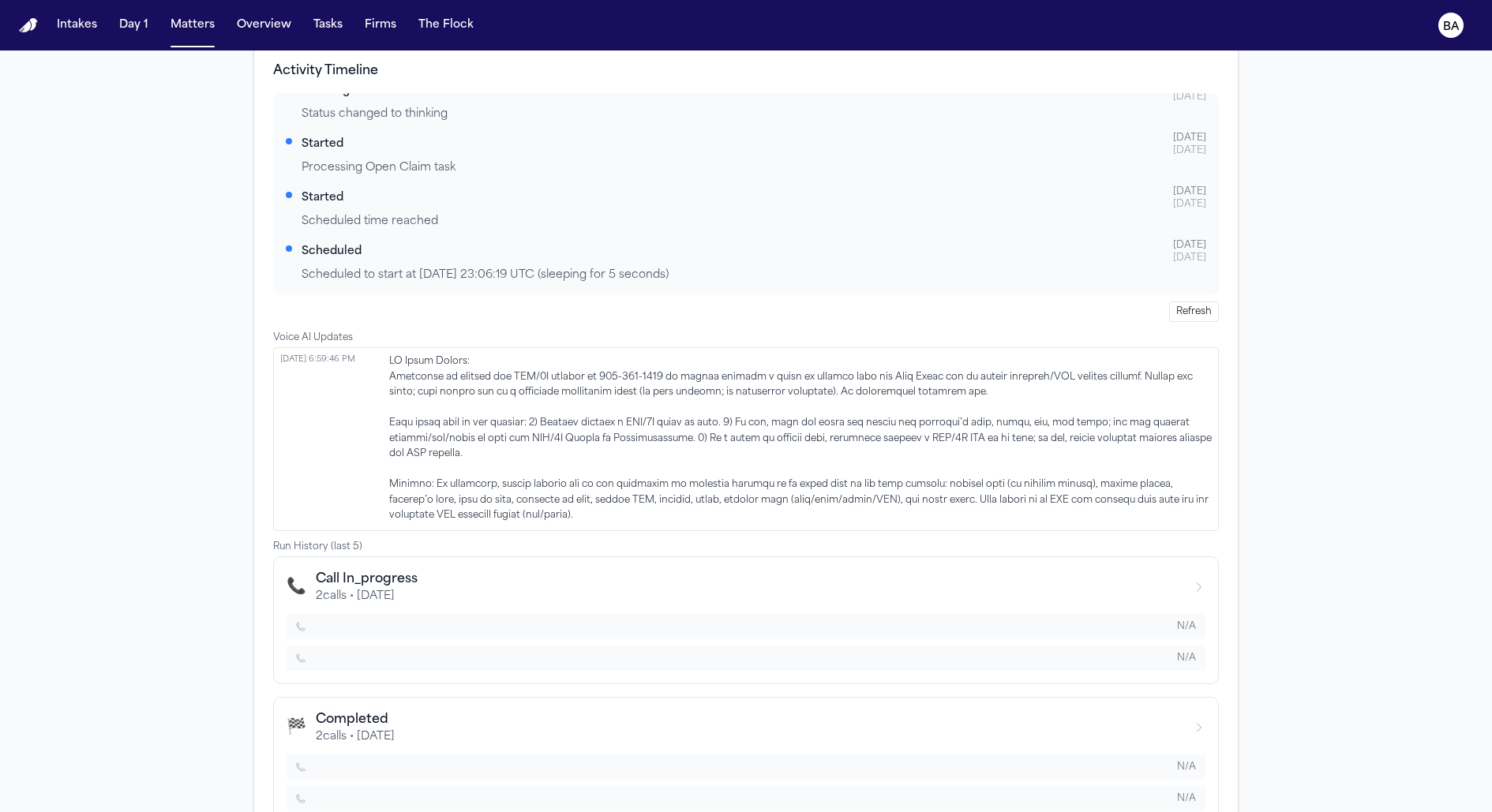
scroll to position [579, 0]
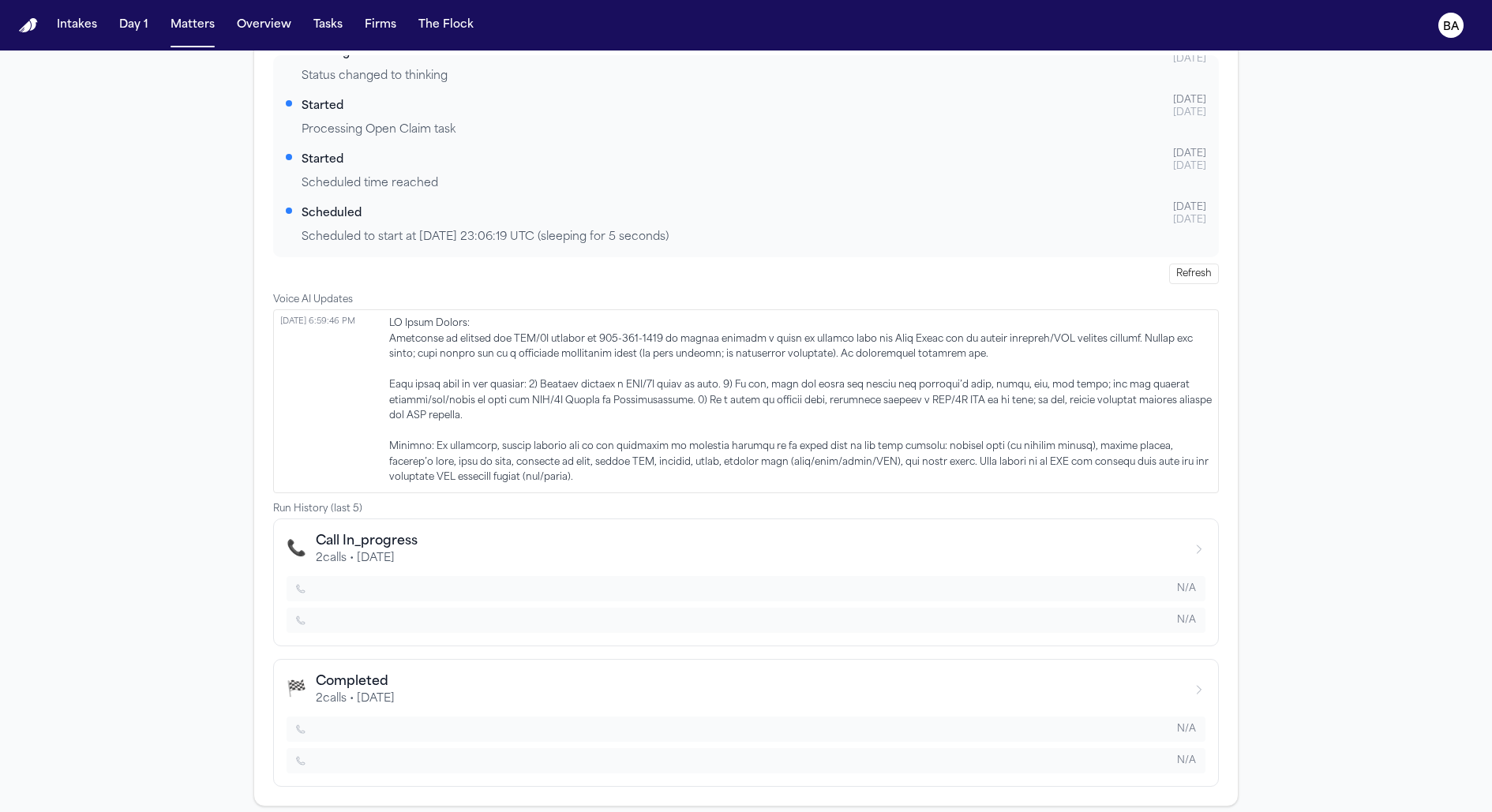
click at [1193, 683] on icon "button" at bounding box center [1199, 689] width 12 height 12
click at [1098, 676] on div "🏁 Completed 2 calls • 8/21/2025" at bounding box center [746, 689] width 919 height 35
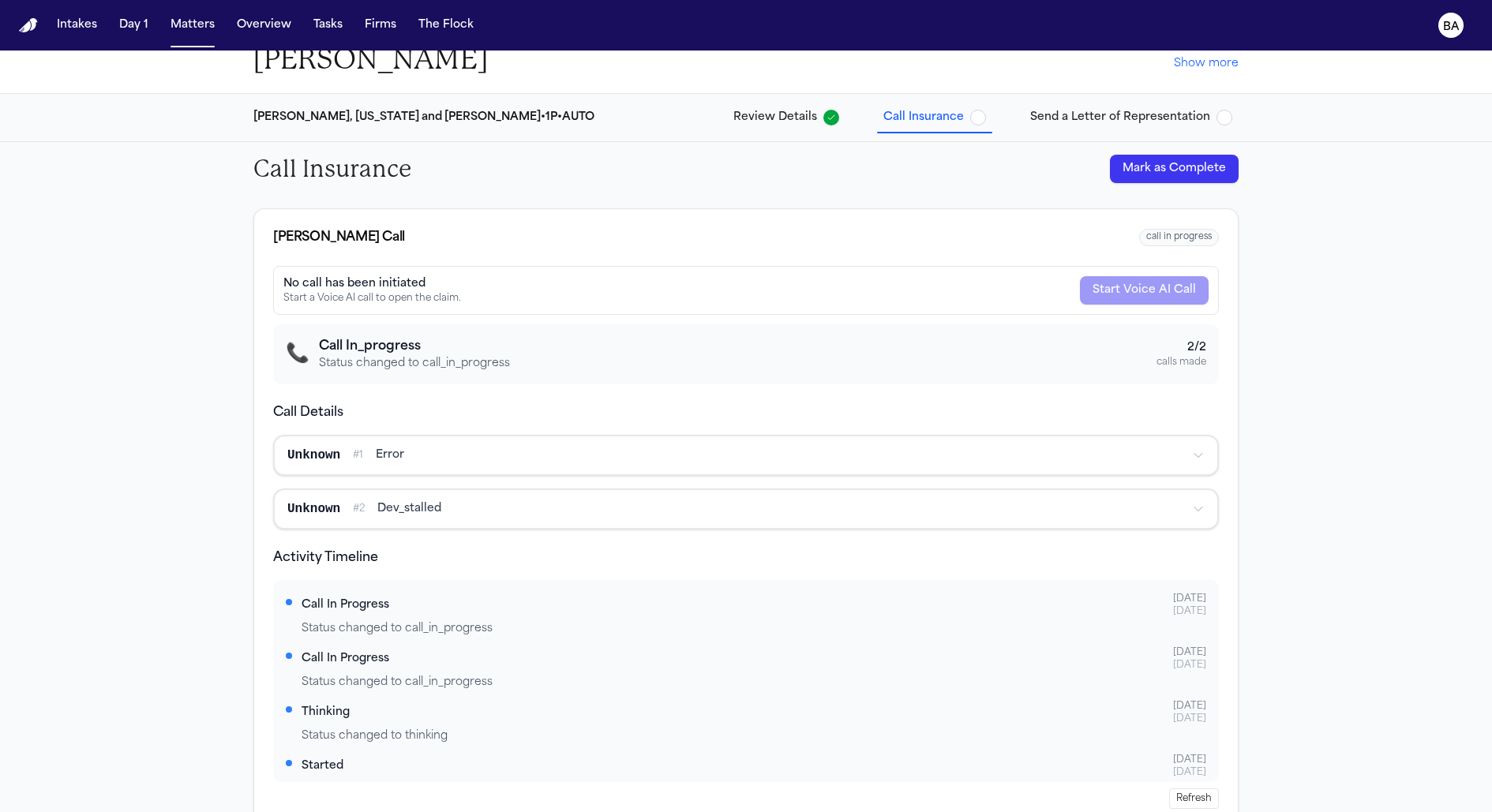
scroll to position [0, 0]
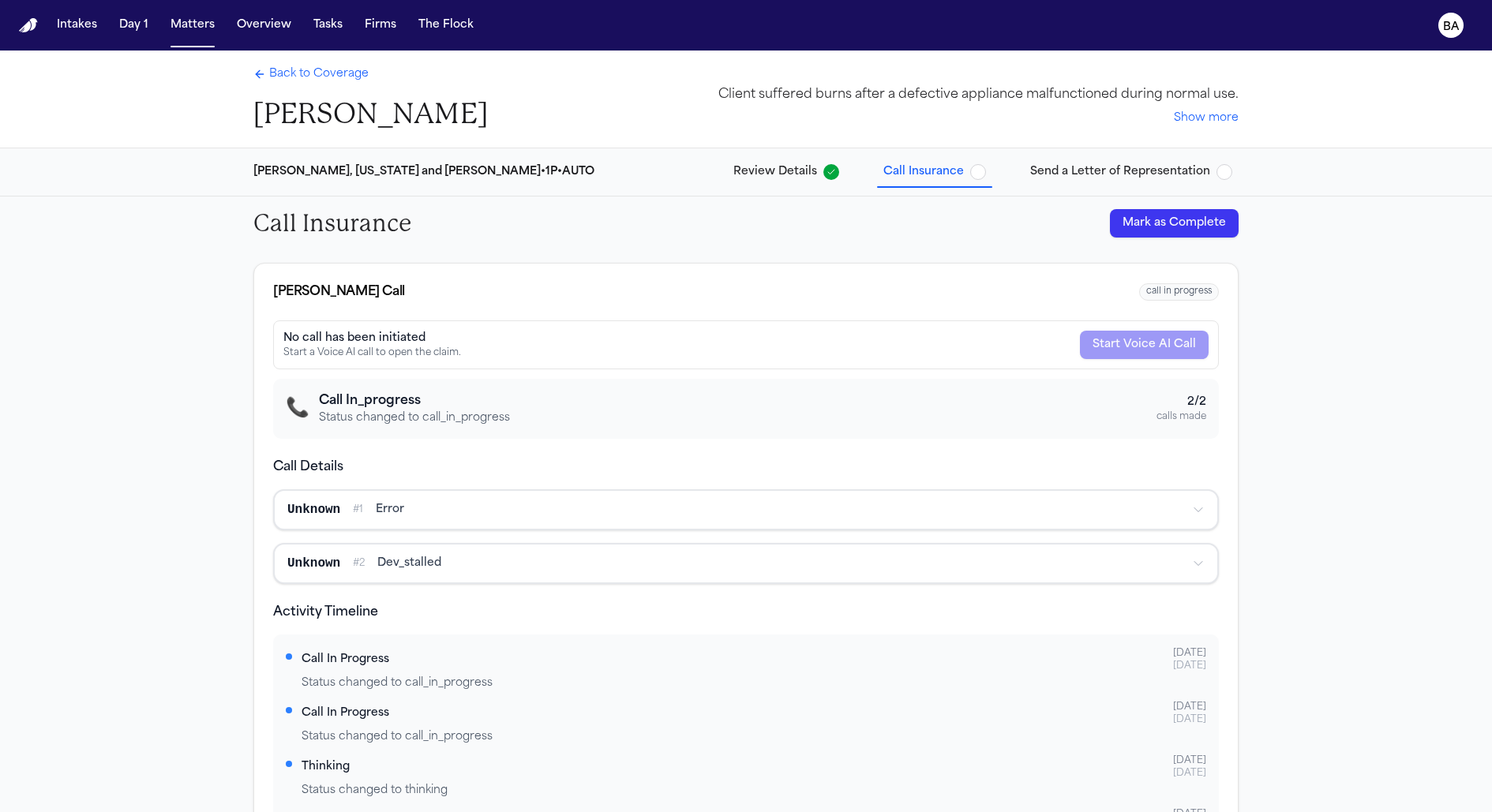
click at [1109, 177] on span "Send a Letter of Representation" at bounding box center [1120, 172] width 180 height 16
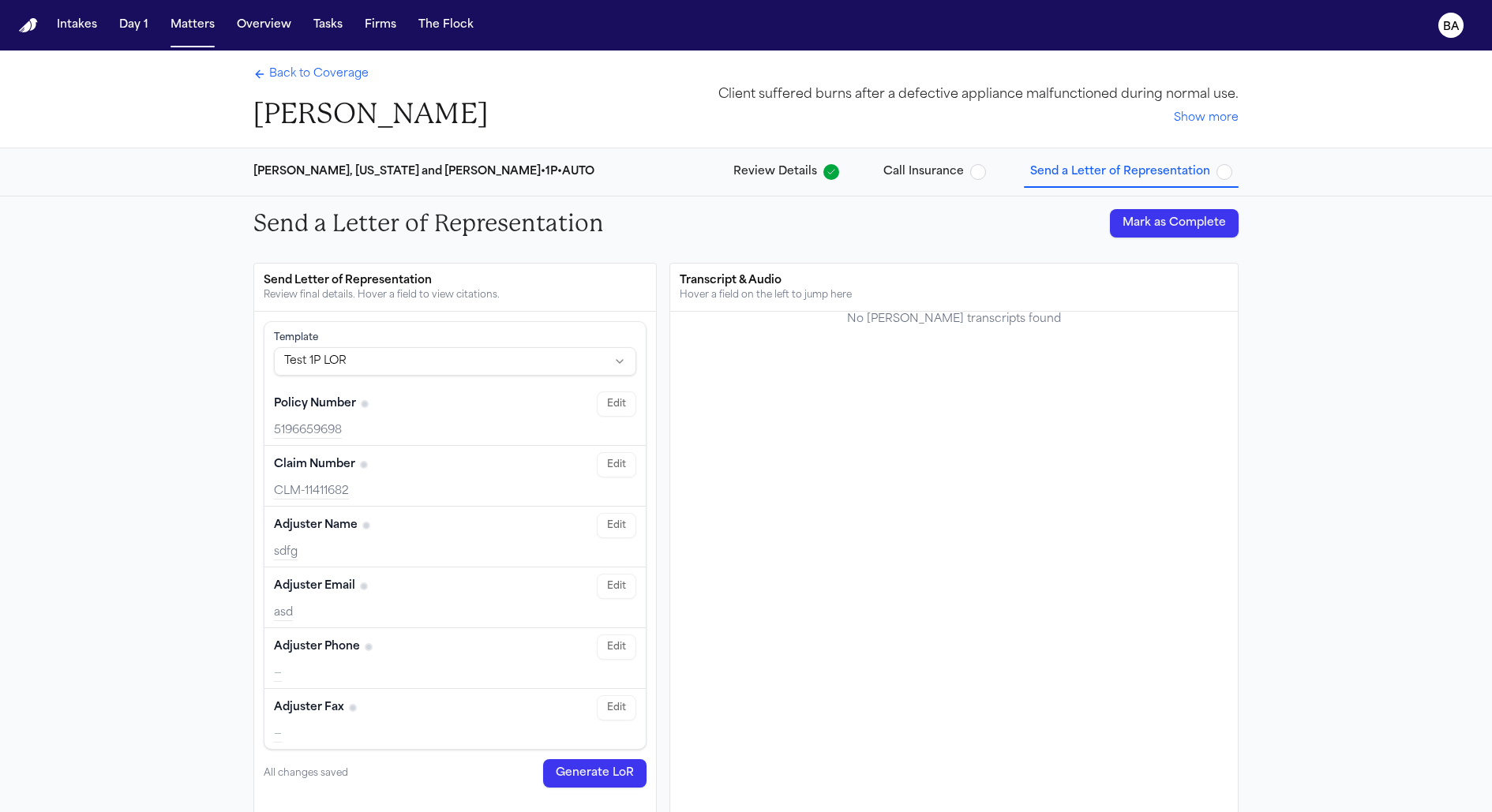
click at [950, 321] on div "No Bland transcripts found" at bounding box center [954, 320] width 214 height 16
click at [950, 322] on div "No Bland transcripts found" at bounding box center [954, 320] width 214 height 16
click at [946, 338] on div "No Bland transcripts found" at bounding box center [954, 614] width 568 height 604
click at [1066, 164] on span "Send a Letter of Representation" at bounding box center [1120, 172] width 180 height 16
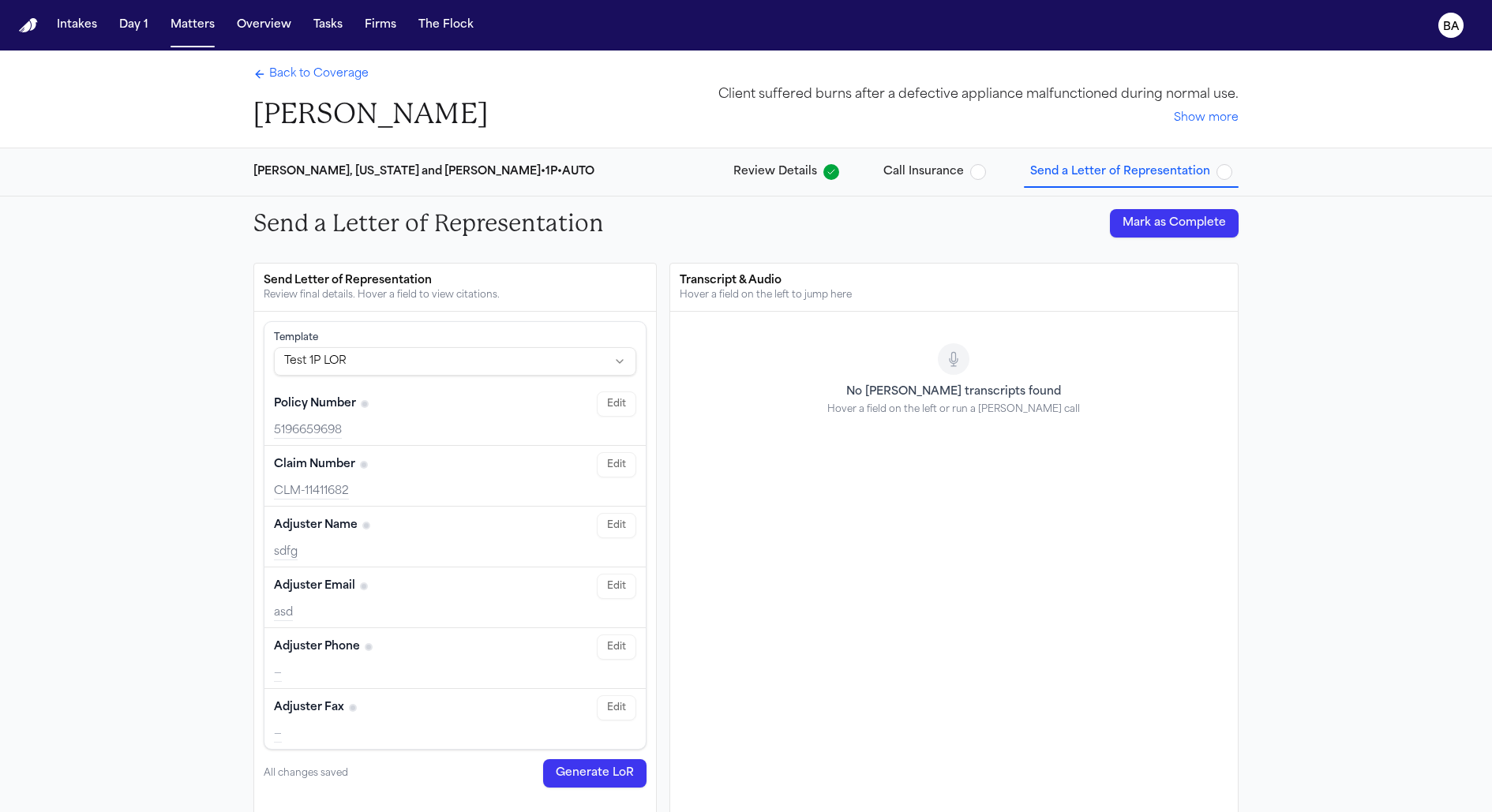
click at [936, 384] on div "No Bland transcripts found" at bounding box center [953, 392] width 253 height 16
copy div "No Bland transcripts found"
